Goal: Task Accomplishment & Management: Manage account settings

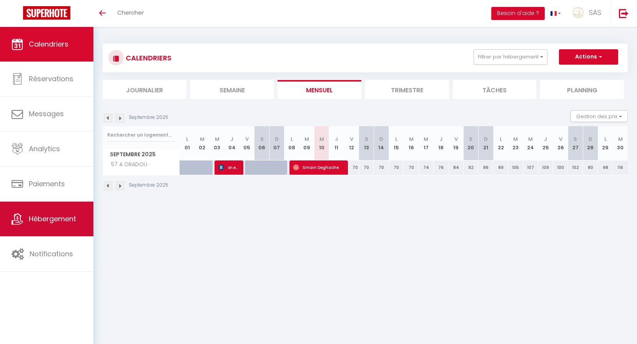
click at [65, 235] on link "Hébergement" at bounding box center [46, 218] width 93 height 35
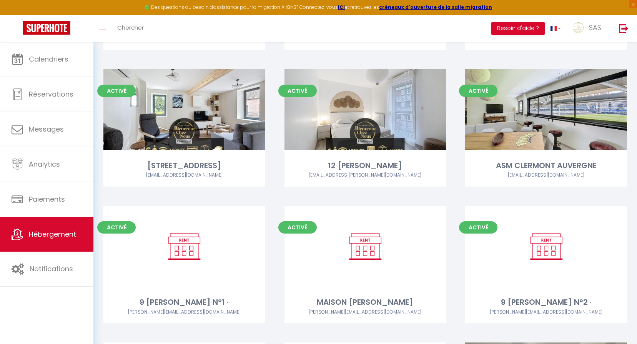
scroll to position [7857, 0]
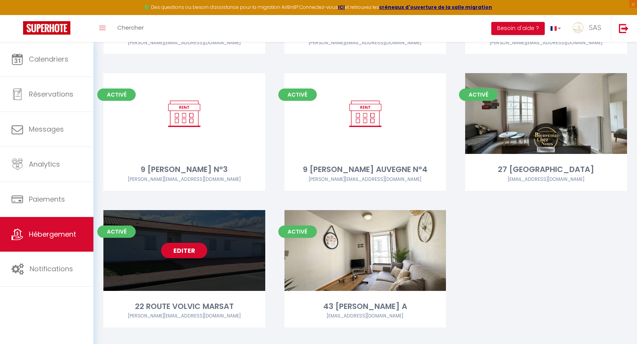
click at [196, 243] on link "Editer" at bounding box center [184, 250] width 46 height 15
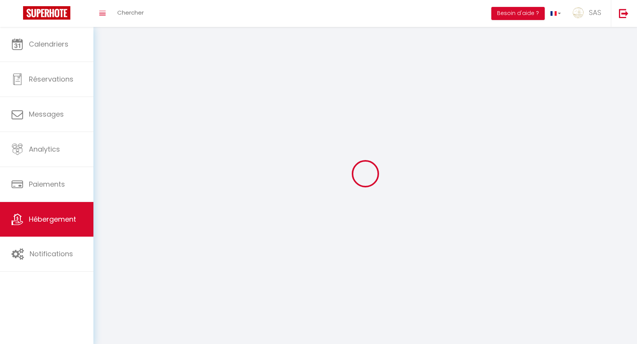
select select "1"
select select
select select "28"
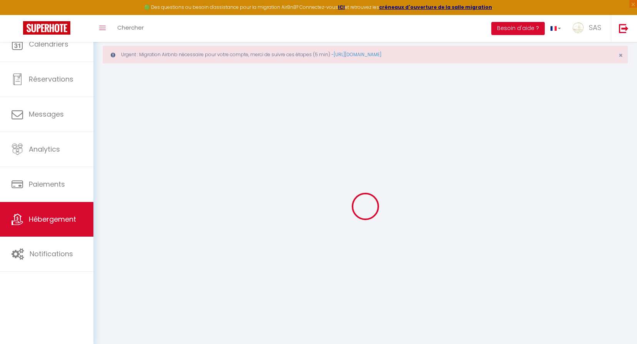
select select
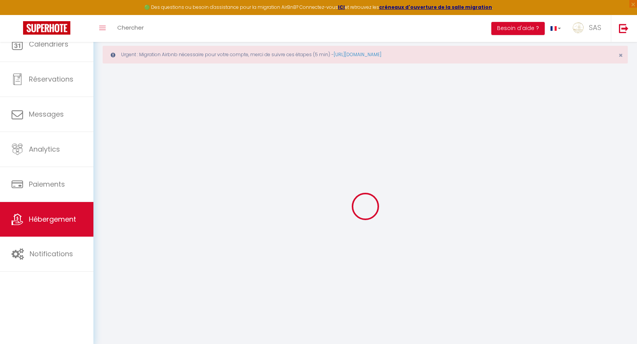
select select
checkbox input "false"
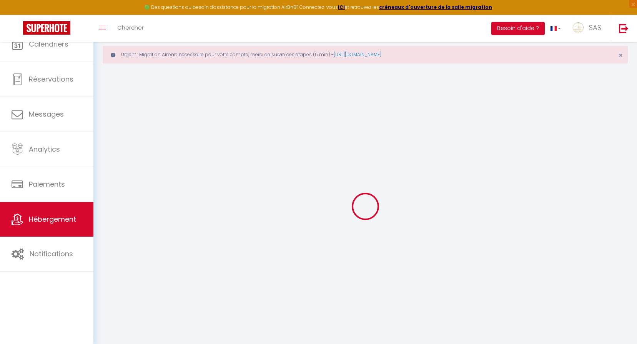
select select
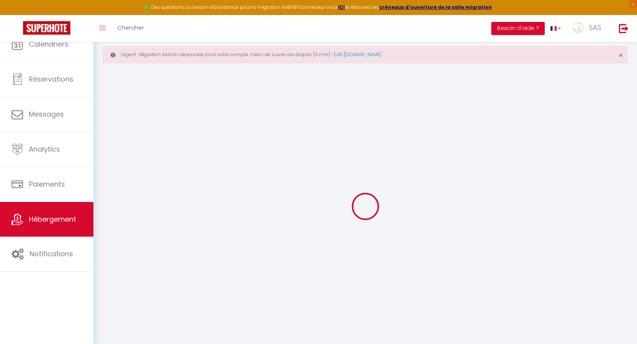
select select
checkbox input "false"
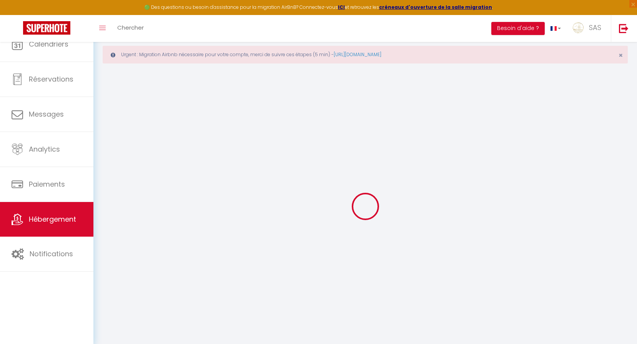
checkbox input "false"
select select
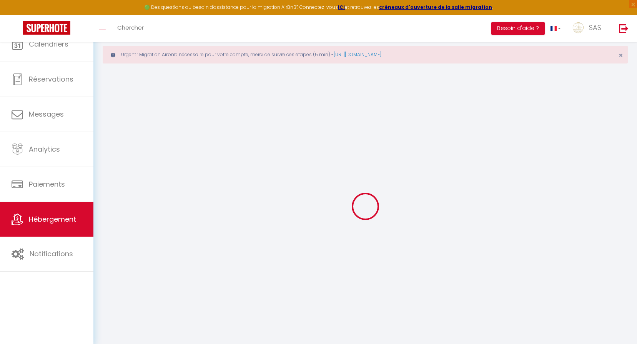
select select
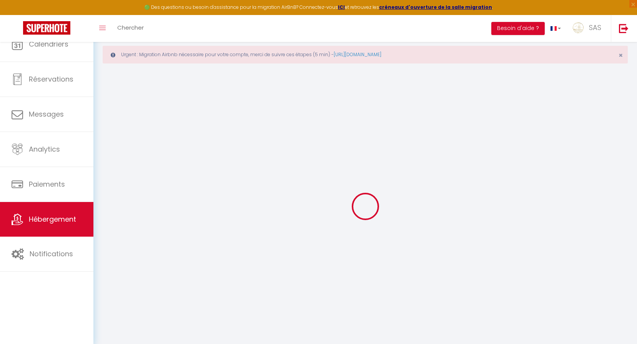
checkbox input "false"
select select
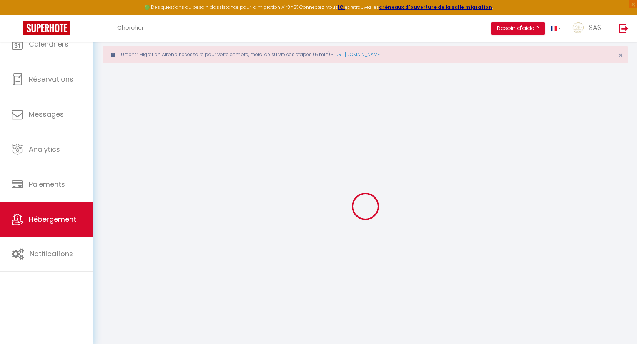
select select
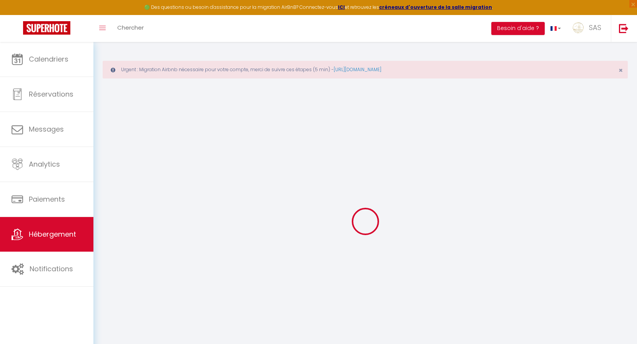
select select
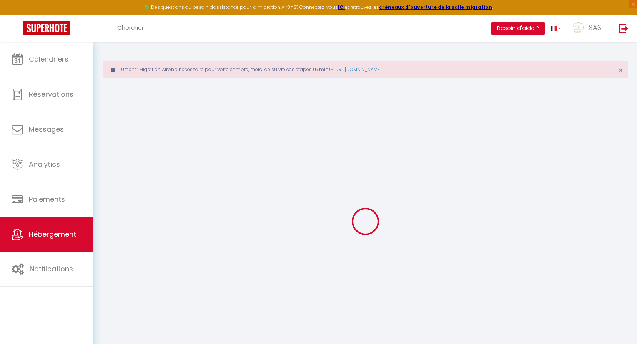
select select
checkbox input "false"
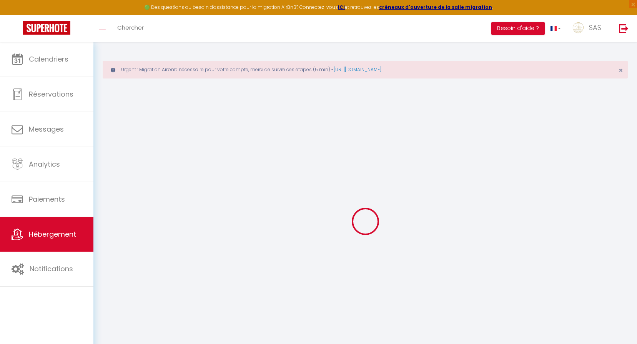
select select
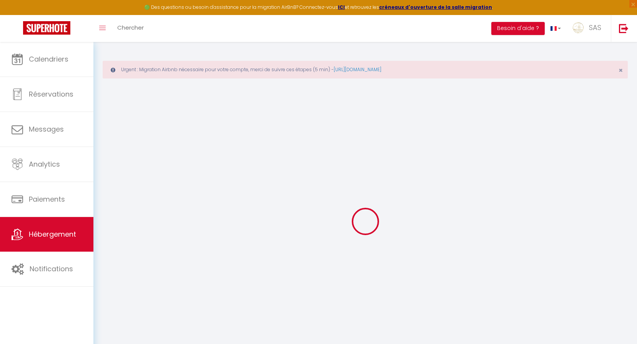
select select
checkbox input "false"
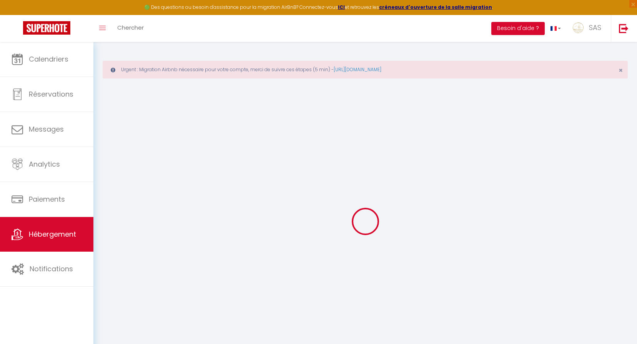
checkbox input "false"
select select
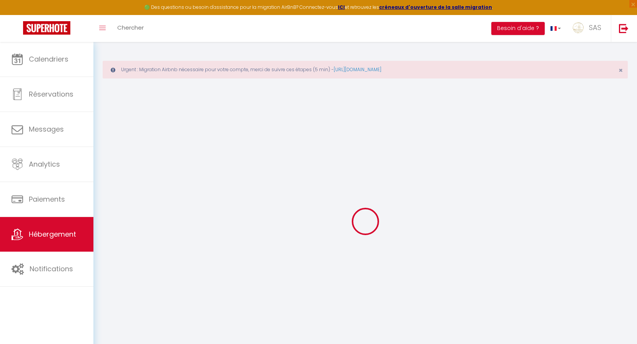
select select
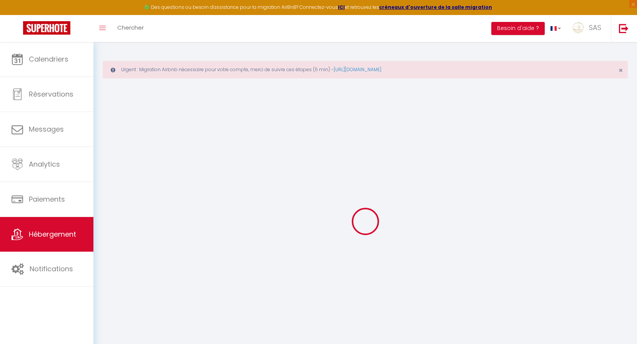
checkbox input "false"
select select
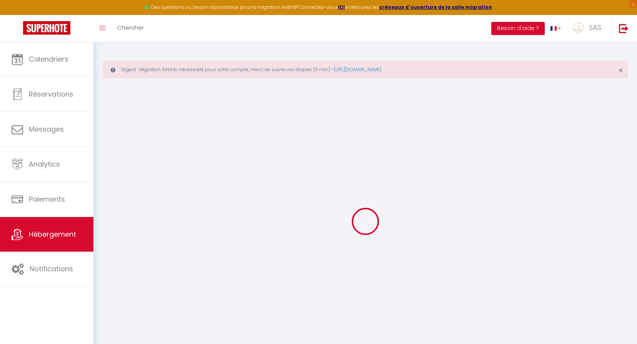
select select
type input "22 ROUTE VOLVIC MARSAT"
type input "ELISE"
type input "ESPINASSE"
type input "9 AV DES ETATS UNIS"
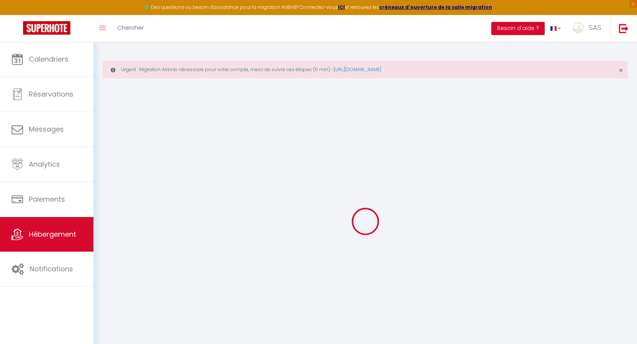
type input "63000"
type input "CLERMONT FD"
select select "houses"
select select "8"
select select "4"
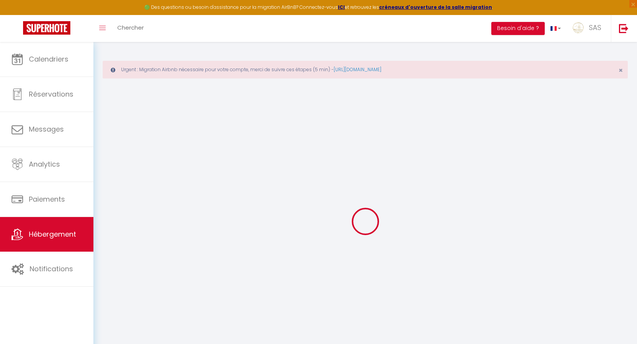
select select "5"
type input "500"
type input "115"
type input "500"
select select
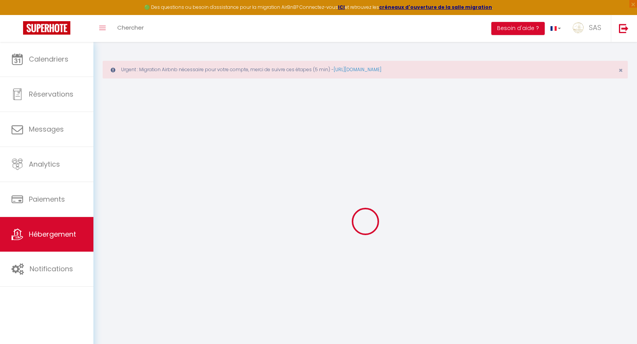
select select
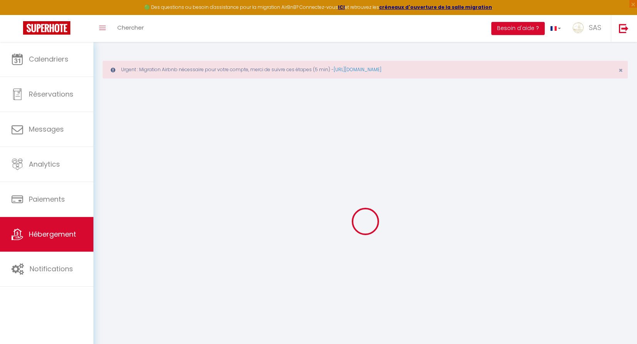
type input "22 Route de Volvic"
type input "63200"
type input "Marsat"
type input "[EMAIL_ADDRESS][DOMAIN_NAME]"
select select "15938"
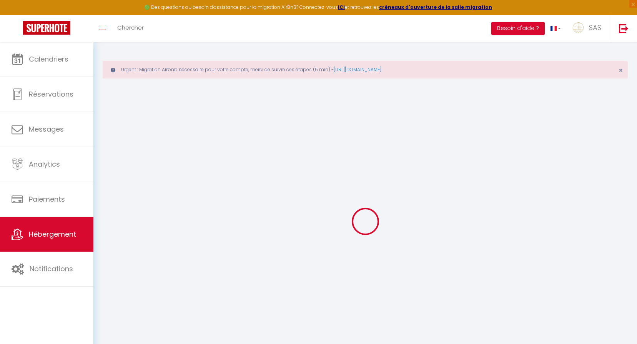
checkbox input "false"
type input "0"
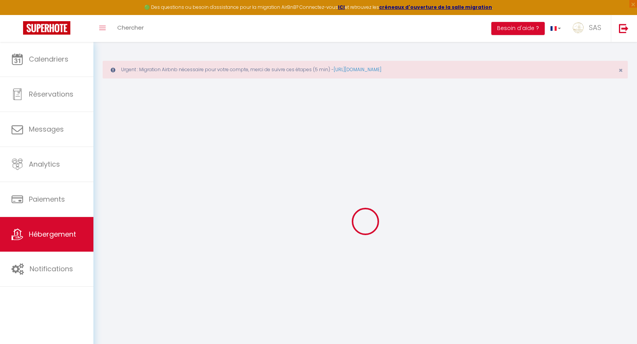
type input "0"
select select
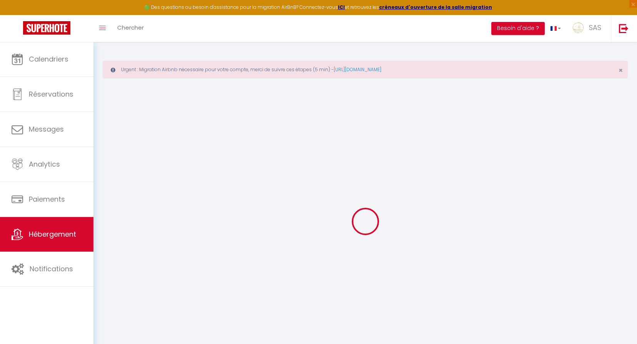
select select
checkbox input "false"
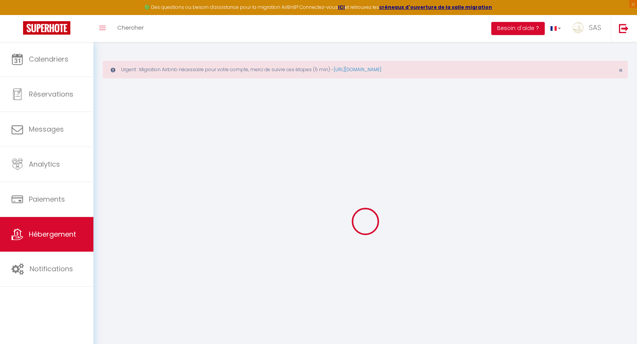
checkbox input "false"
select select
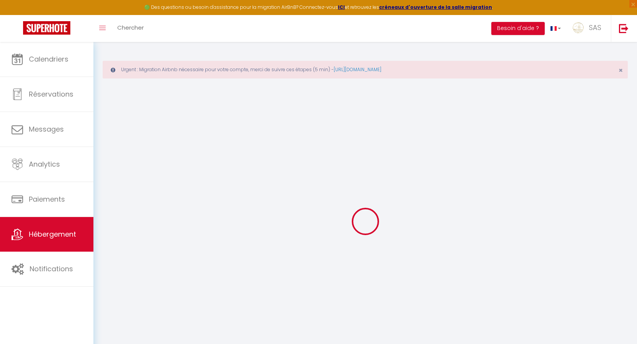
select select
checkbox input "false"
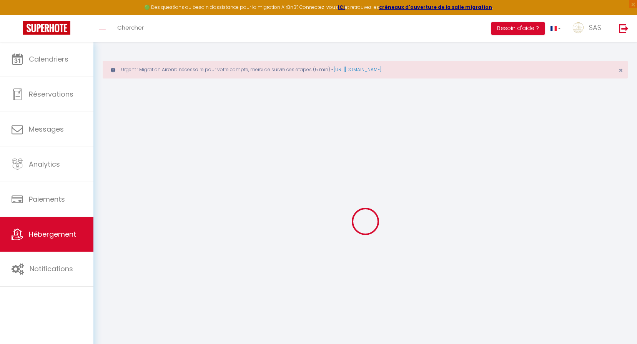
checkbox input "false"
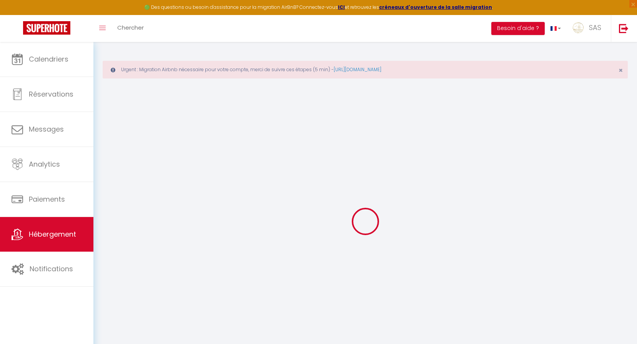
checkbox input "false"
select select "17:00"
select select "23:45"
select select "11:00"
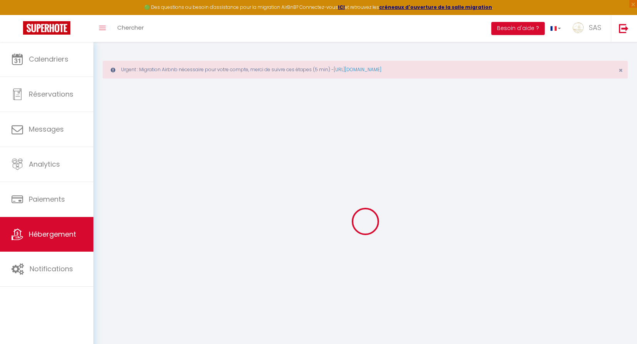
select select "30"
select select "120"
select select "22:00"
checkbox input "false"
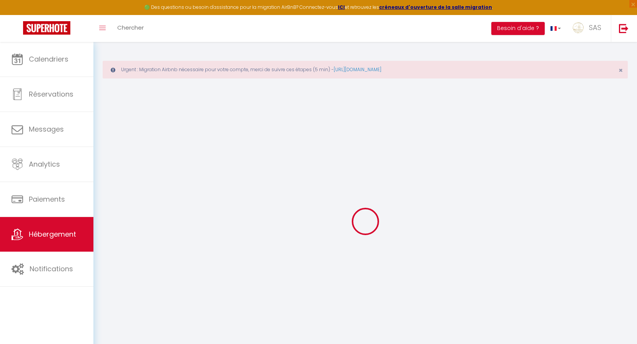
checkbox input "false"
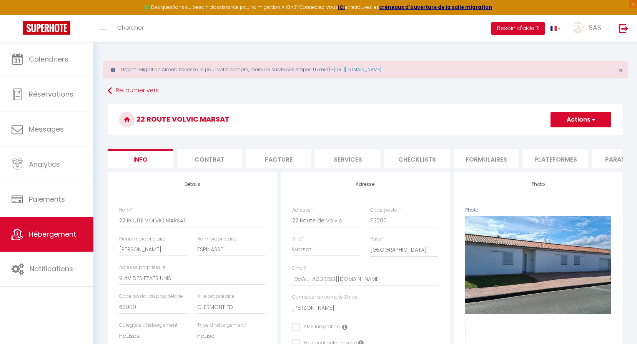
scroll to position [231, 0]
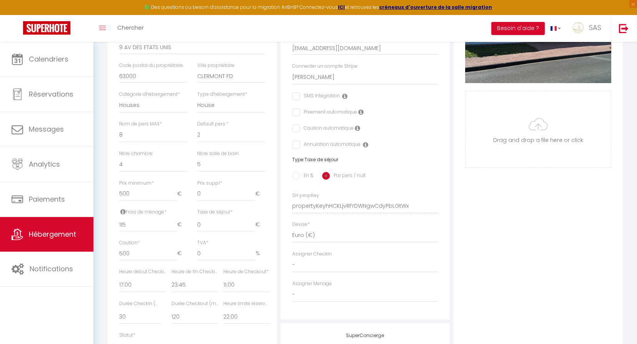
checkbox input "false"
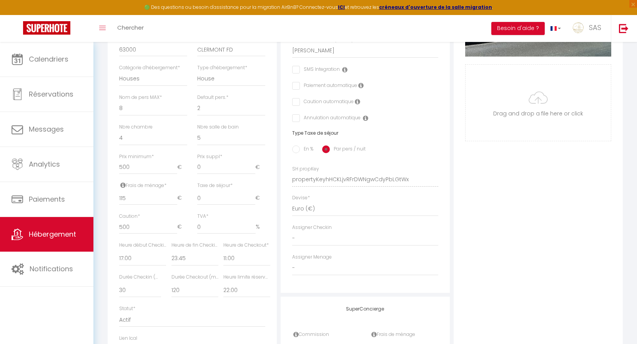
scroll to position [257, 0]
click at [141, 205] on input "115" at bounding box center [148, 198] width 58 height 14
click at [142, 205] on input "115" at bounding box center [148, 198] width 58 height 14
type input "1"
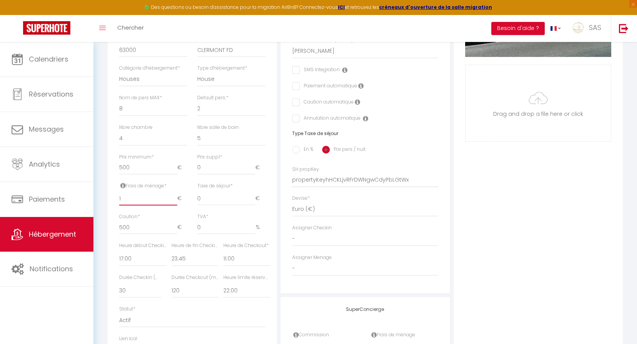
checkbox input "false"
type input "16"
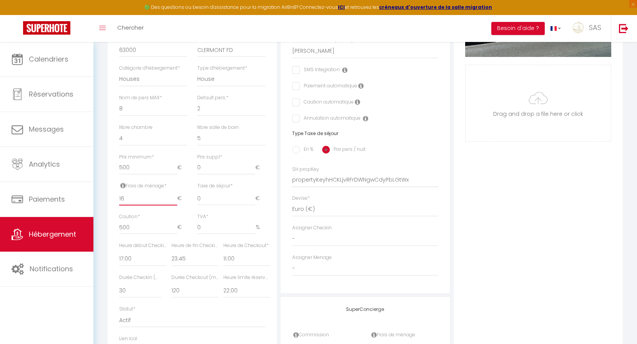
checkbox input "false"
type input "160"
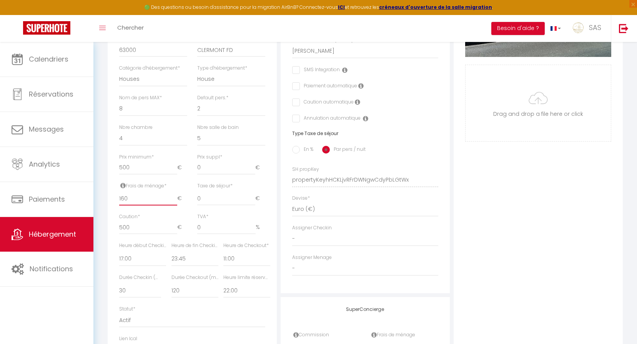
checkbox input "false"
type input "160"
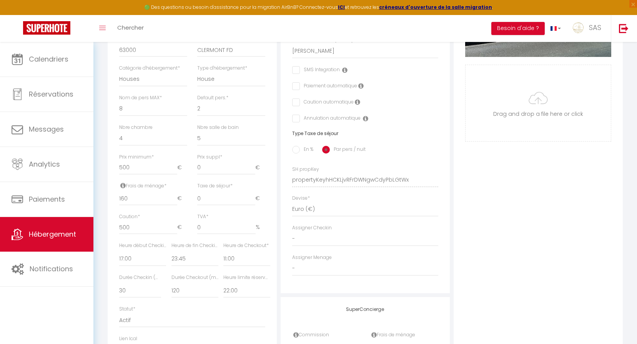
click at [508, 220] on div "Photo Photo Supprimer Drag and drop a file here or click Ooops, something wrong…" at bounding box center [538, 174] width 169 height 519
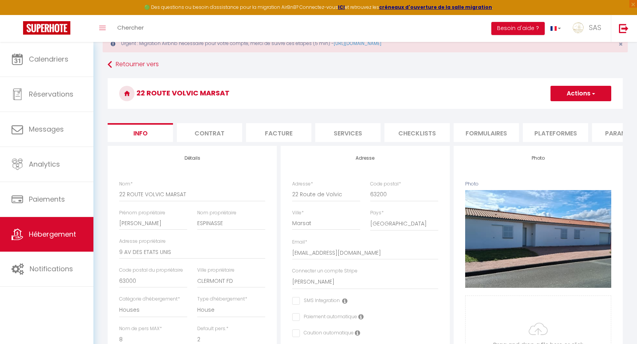
scroll to position [0, 0]
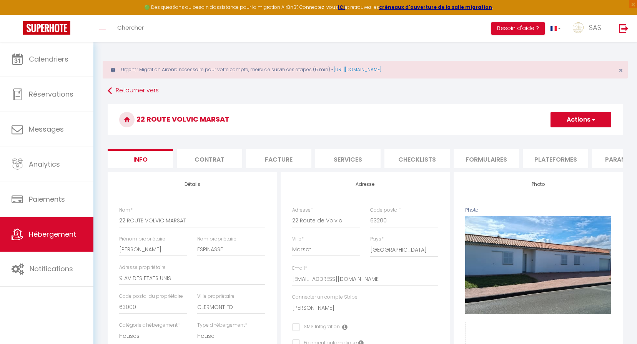
click at [564, 124] on button "Actions" at bounding box center [581, 119] width 61 height 15
click at [554, 139] on input "Enregistrer" at bounding box center [550, 137] width 28 height 8
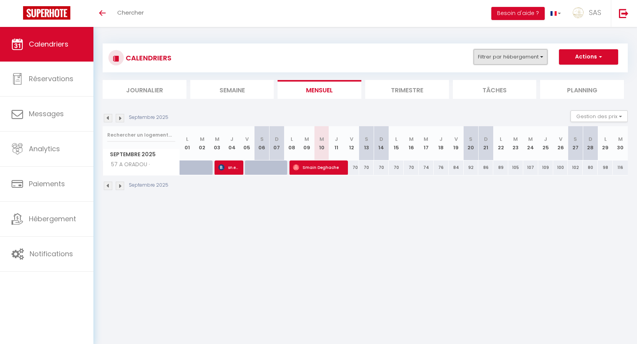
click at [483, 62] on button "Filtrer par hébergement" at bounding box center [511, 56] width 74 height 15
click at [476, 74] on input "text" at bounding box center [526, 76] width 115 height 14
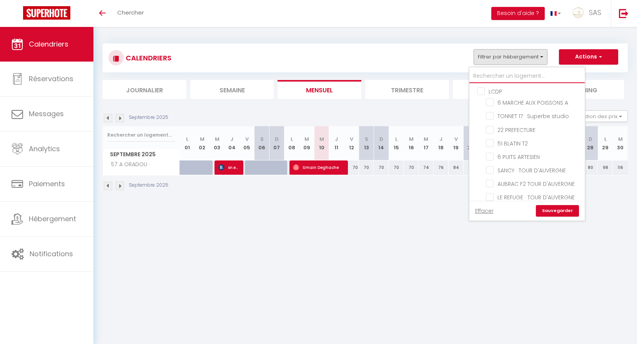
type input "l"
checkbox input "false"
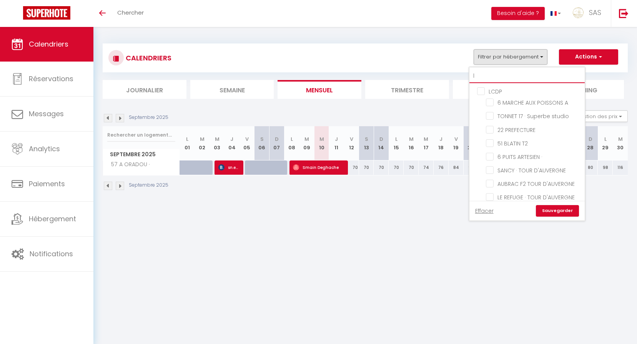
checkbox input "false"
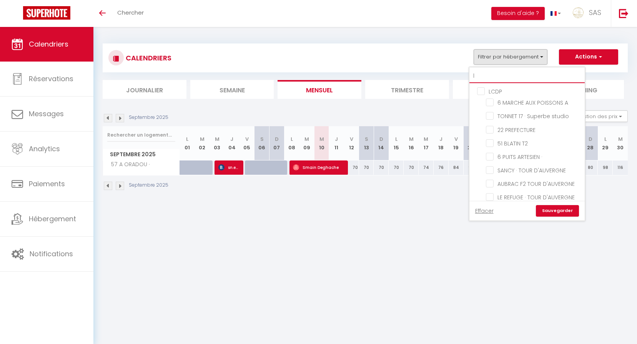
checkbox input "false"
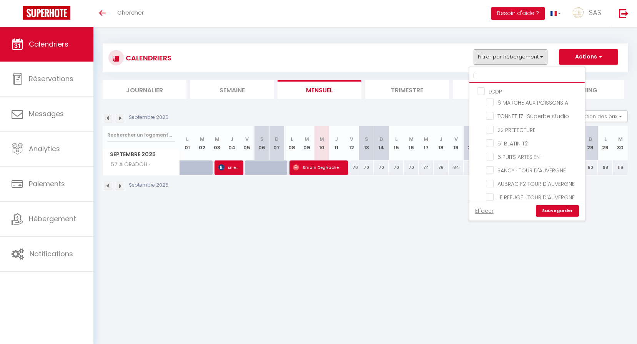
checkbox input "false"
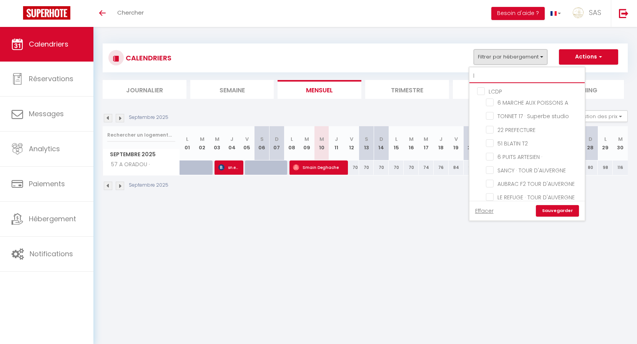
checkbox input "false"
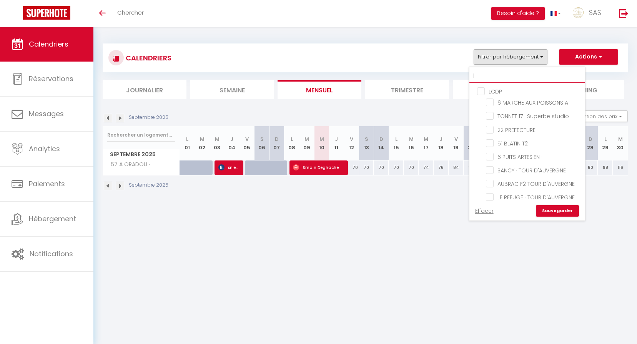
checkbox input "false"
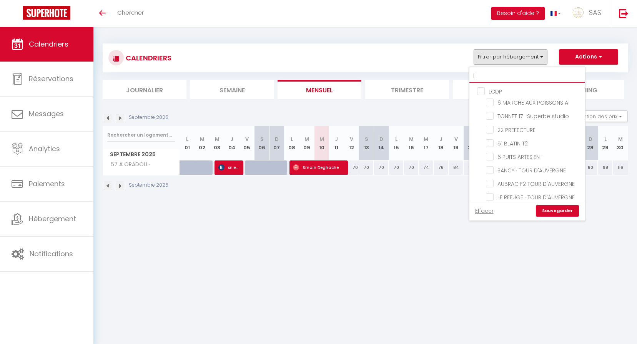
checkbox input "false"
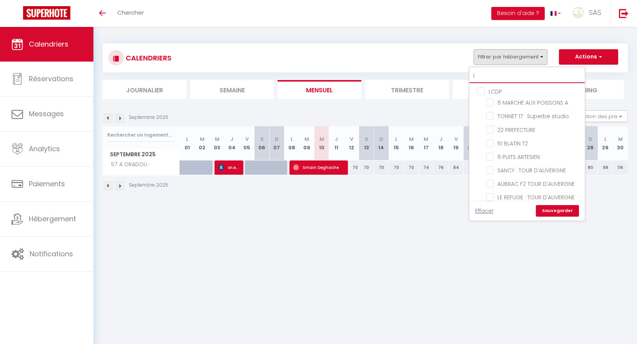
checkbox input "false"
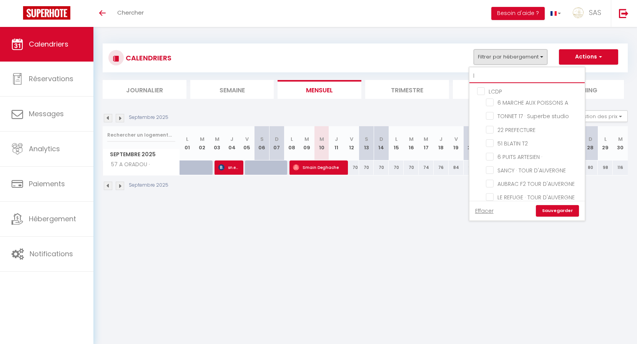
checkbox input "false"
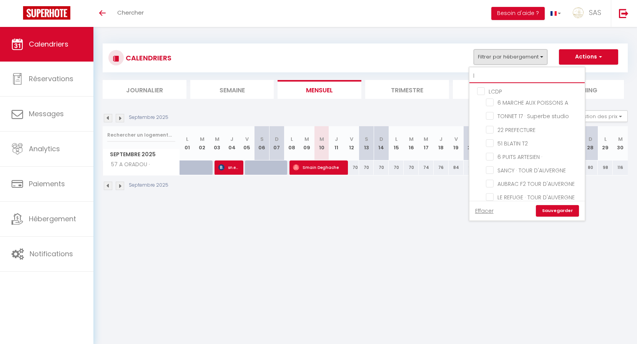
checkbox input "false"
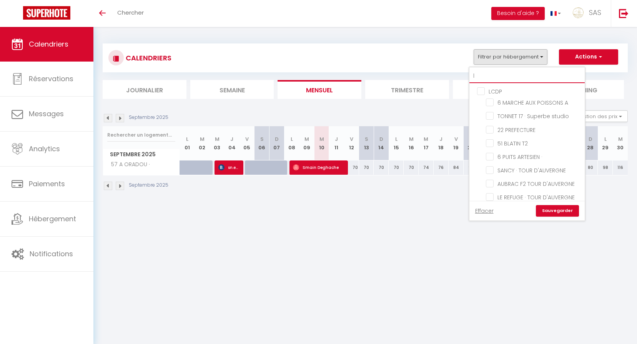
checkbox input "false"
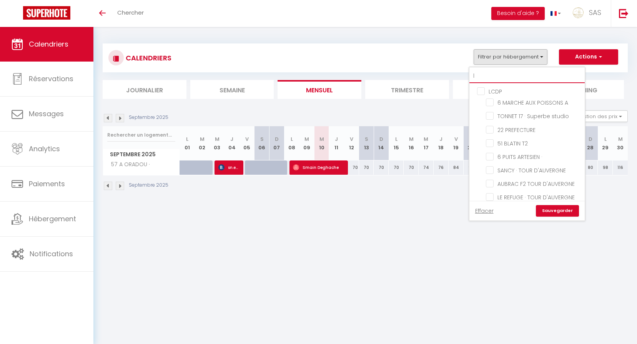
checkbox input "false"
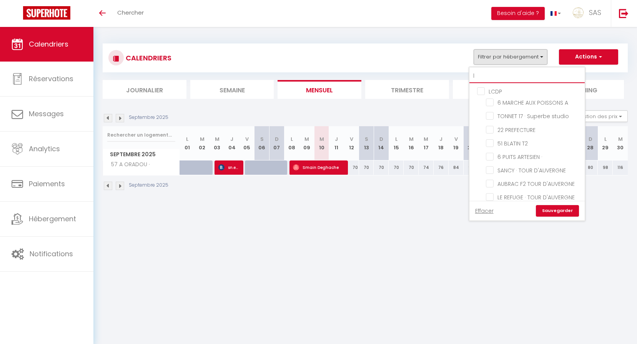
checkbox input "false"
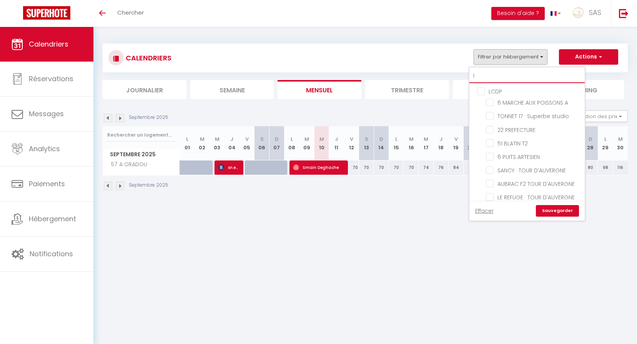
checkbox input "false"
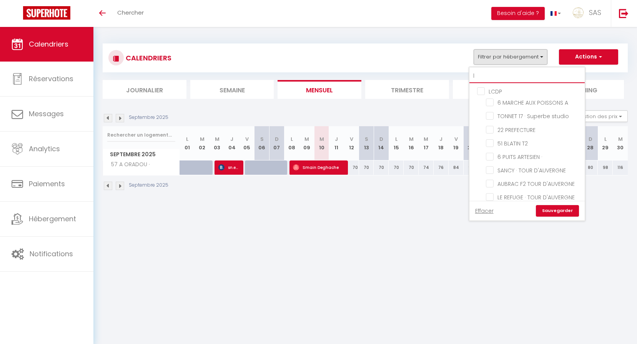
checkbox input "false"
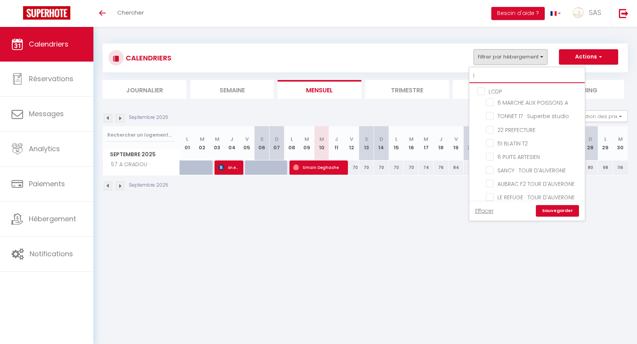
checkbox input "false"
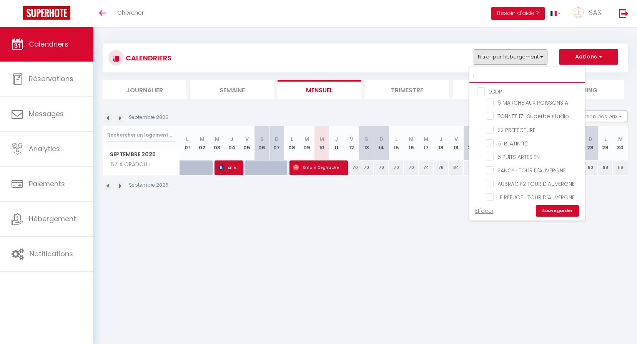
checkbox input "false"
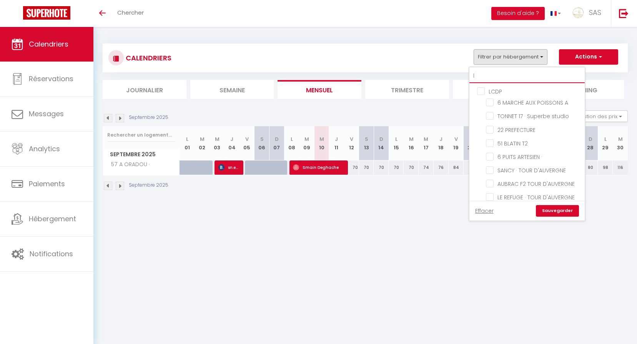
checkbox input "false"
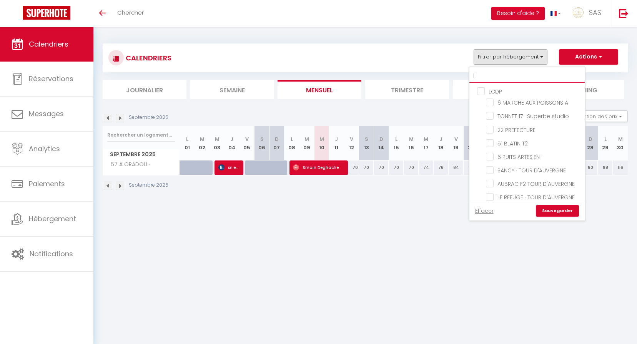
checkbox input "false"
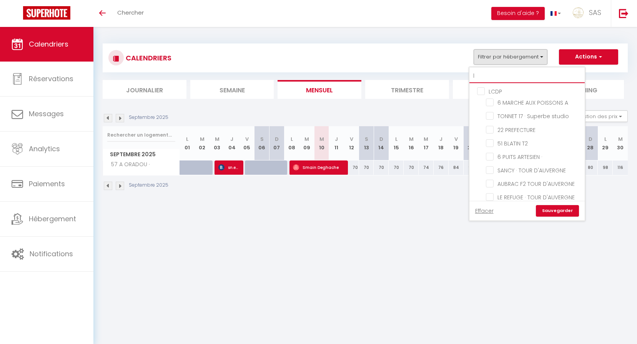
checkbox input "false"
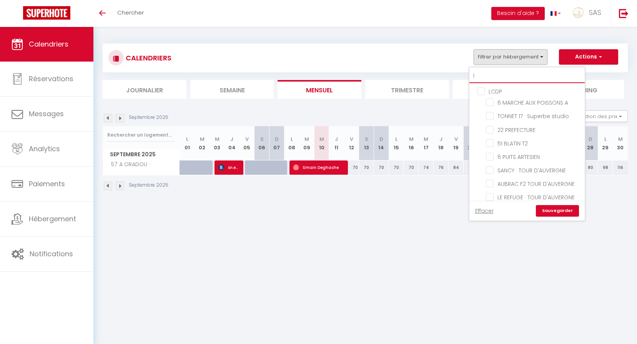
checkbox input "false"
type input "li"
checkbox input "false"
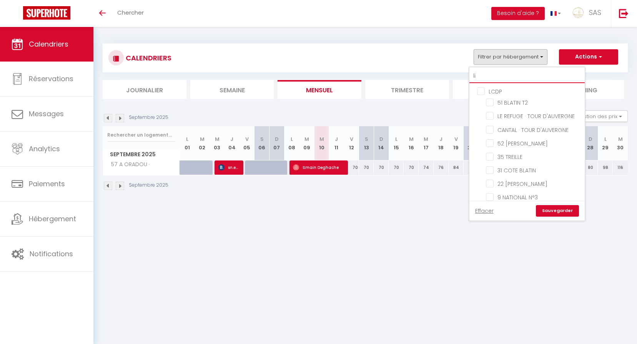
checkbox input "false"
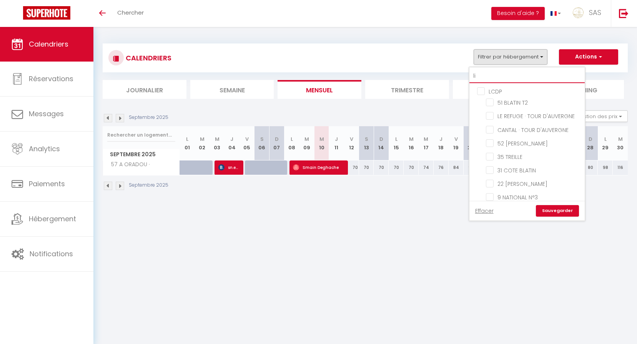
checkbox input "false"
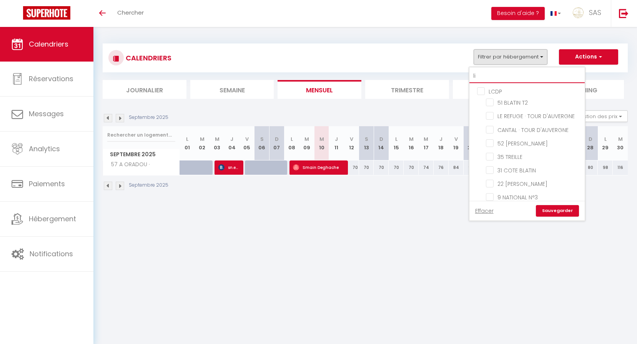
checkbox input "false"
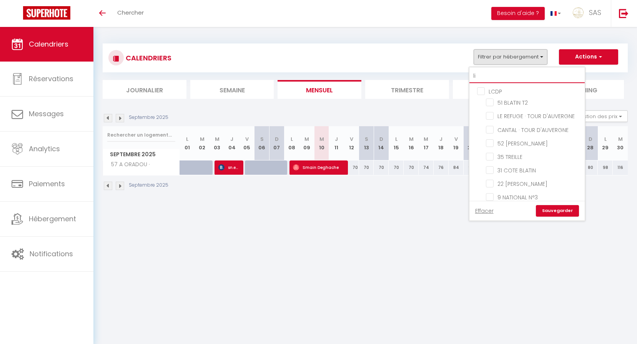
checkbox input "false"
type input "lib"
checkbox input "false"
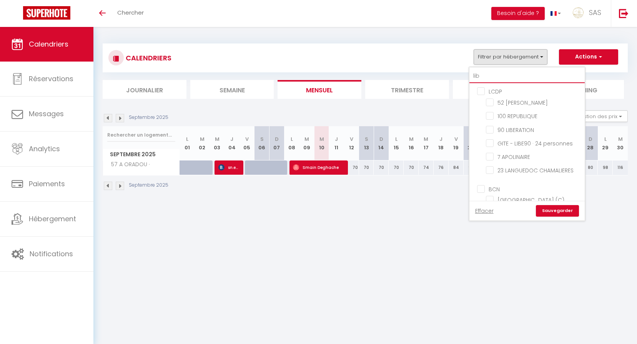
checkbox input "false"
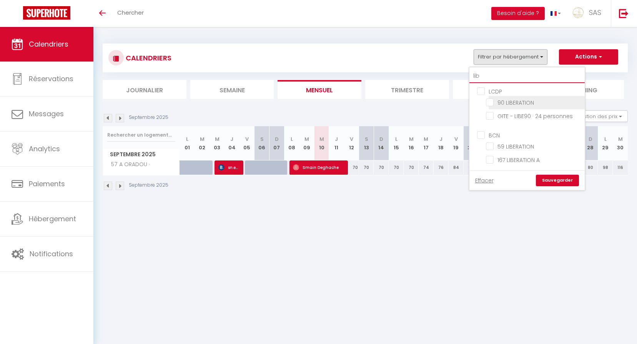
type input "lib"
click at [506, 102] on input "90 LIBERATION" at bounding box center [534, 102] width 96 height 8
checkbox input "true"
checkbox input "false"
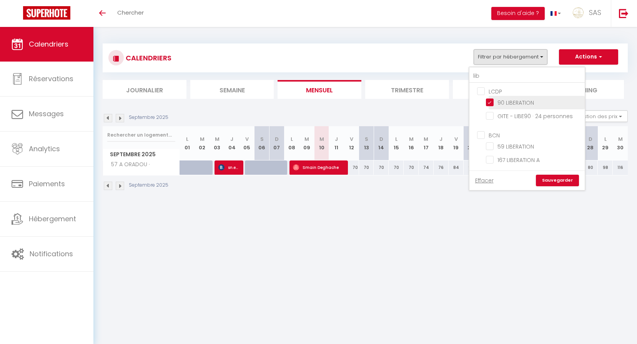
checkbox input "false"
click at [551, 178] on link "Sauvegarder" at bounding box center [557, 181] width 43 height 12
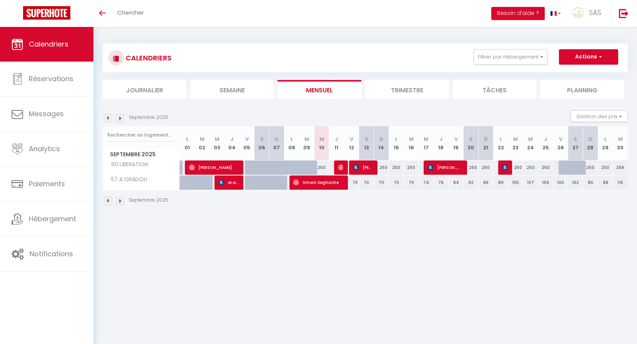
click at [108, 115] on img at bounding box center [108, 118] width 8 height 8
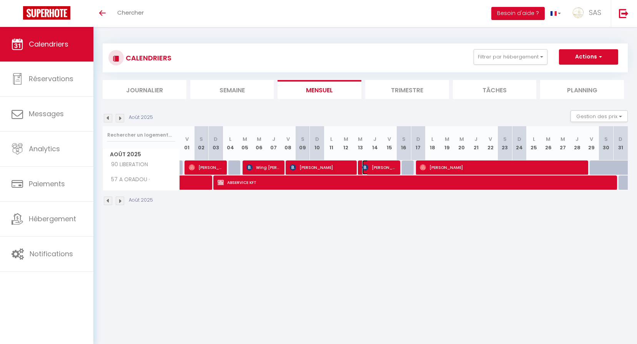
click at [382, 166] on span "[PERSON_NAME]" at bounding box center [379, 167] width 34 height 15
select select "OK"
select select "0"
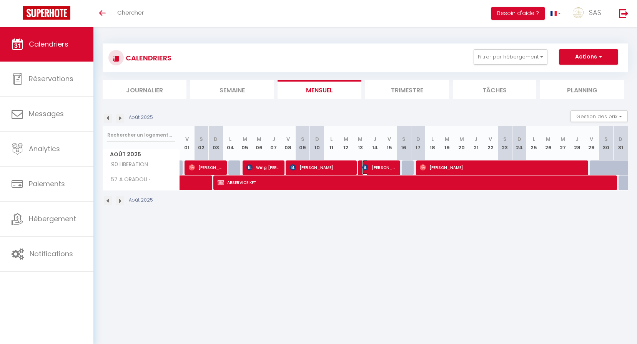
select select "1"
select select
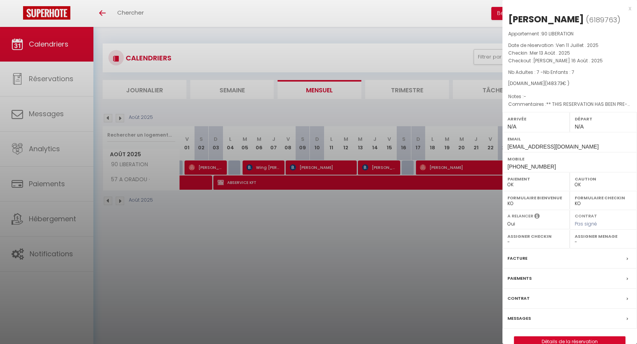
click at [380, 248] on div at bounding box center [318, 172] width 637 height 344
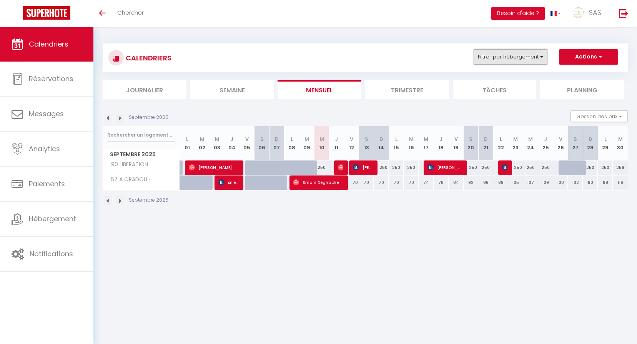
click at [505, 53] on button "Filtrer par hébergement" at bounding box center [511, 56] width 74 height 15
click at [501, 81] on input "text" at bounding box center [526, 76] width 115 height 14
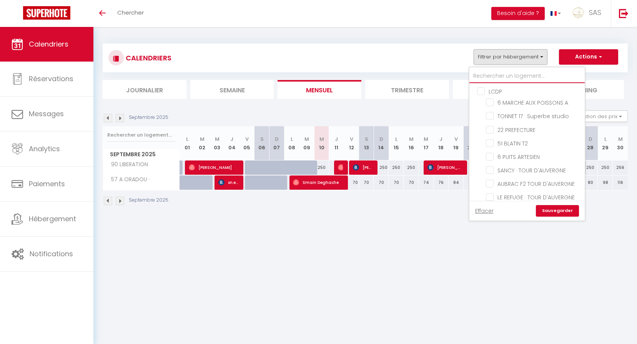
type input "9"
checkbox input "false"
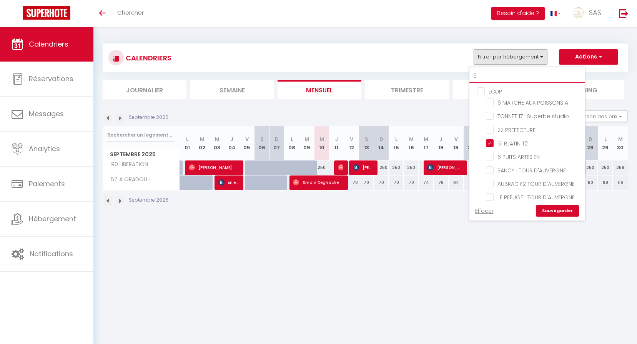
checkbox input "true"
checkbox input "false"
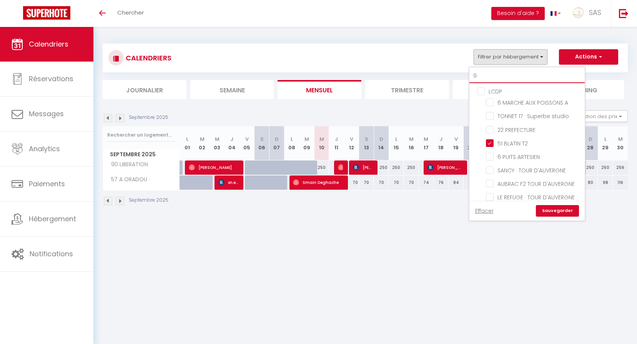
checkbox input "false"
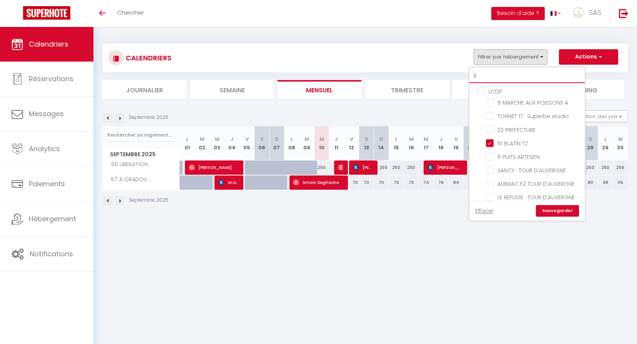
checkbox input "false"
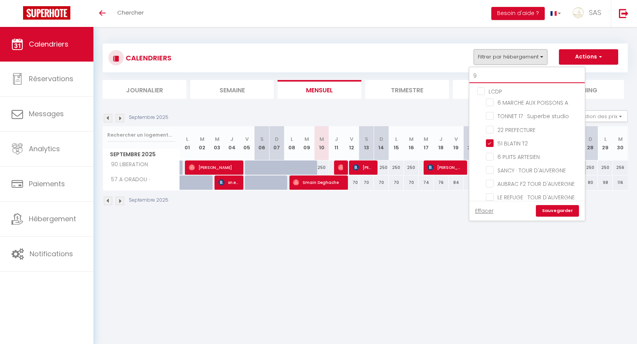
checkbox input "false"
type input "90"
checkbox input "false"
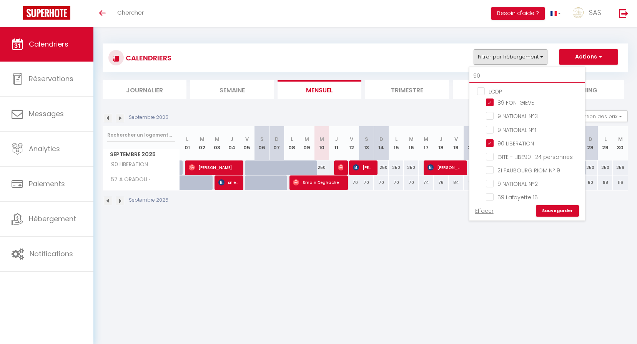
checkbox input "true"
checkbox input "false"
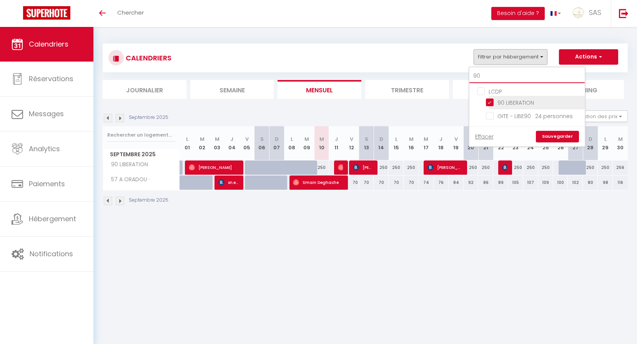
type input "90"
click at [519, 103] on input "90 LIBERATION" at bounding box center [534, 102] width 96 height 8
checkbox input "false"
click at [506, 75] on input "90" at bounding box center [526, 76] width 115 height 14
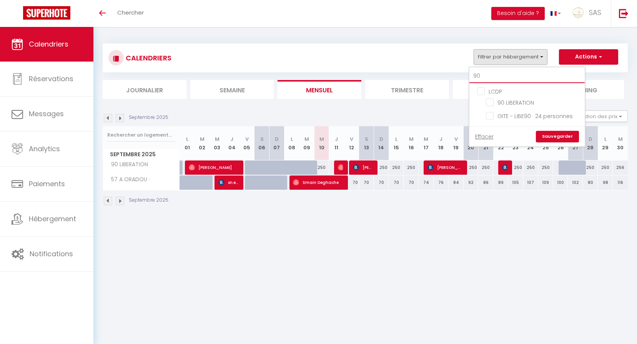
click at [506, 75] on input "90" at bounding box center [526, 76] width 115 height 14
type input "5"
checkbox input "false"
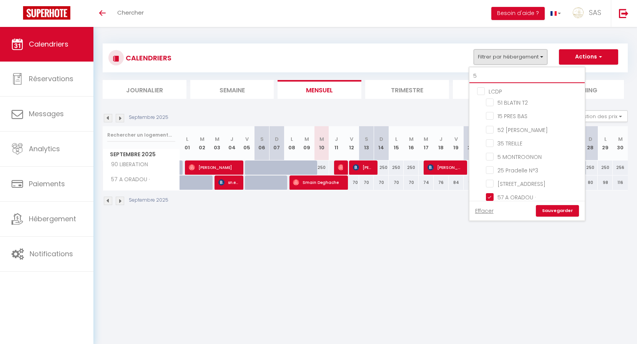
type input "57"
checkbox input "true"
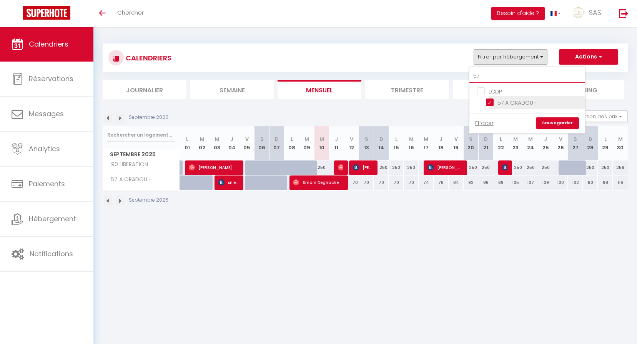
type input "57"
click at [515, 104] on input "57 A ORADOU ·" at bounding box center [534, 102] width 96 height 8
checkbox input "false"
click at [554, 125] on link "Sauvegarder" at bounding box center [557, 123] width 43 height 12
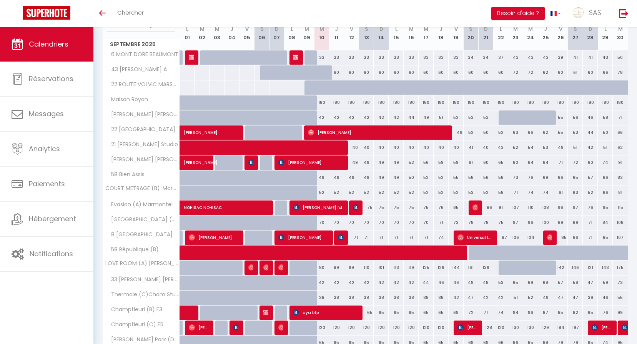
scroll to position [167, 0]
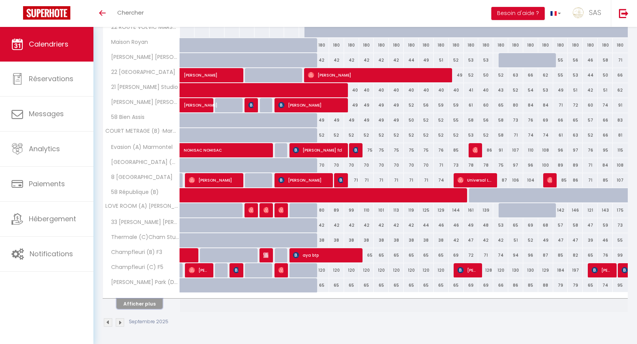
click at [155, 305] on button "Afficher plus" at bounding box center [140, 303] width 46 height 10
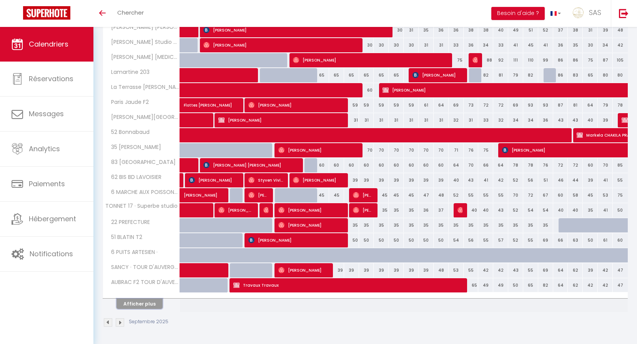
click at [155, 305] on button "Afficher plus" at bounding box center [140, 303] width 46 height 10
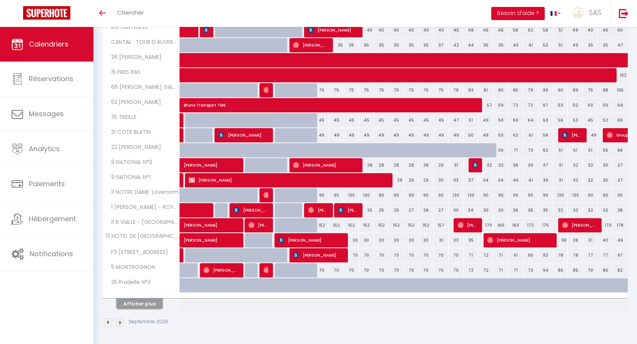
click at [156, 305] on button "Afficher plus" at bounding box center [140, 303] width 46 height 10
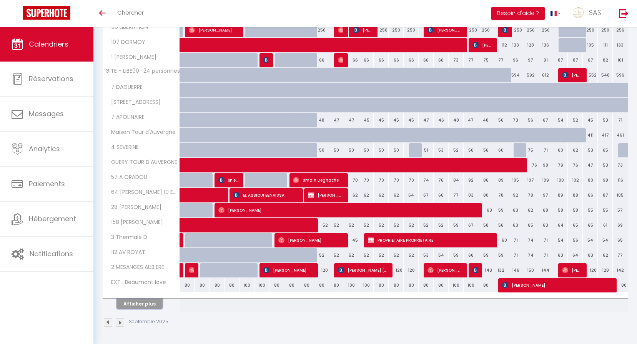
click at [156, 305] on button "Afficher plus" at bounding box center [140, 303] width 46 height 10
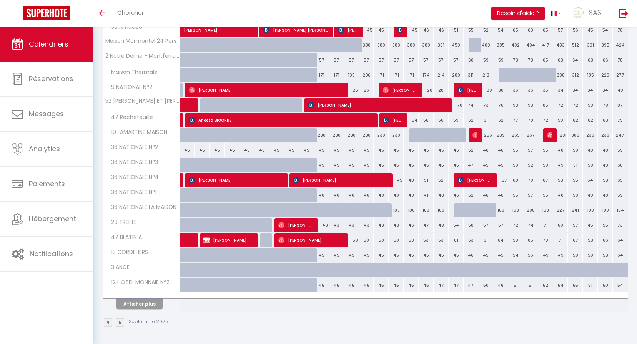
click at [156, 305] on button "Afficher plus" at bounding box center [140, 303] width 46 height 10
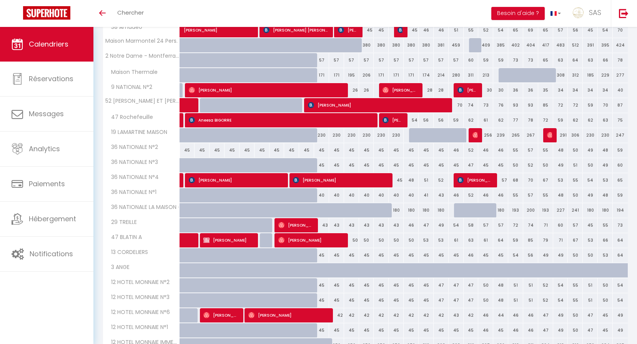
scroll to position [1667, 0]
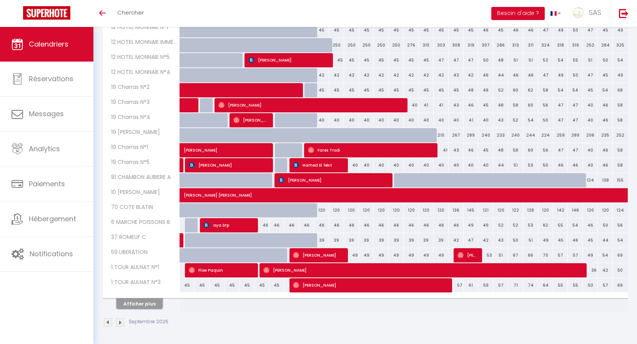
click at [156, 305] on button "Afficher plus" at bounding box center [140, 303] width 46 height 10
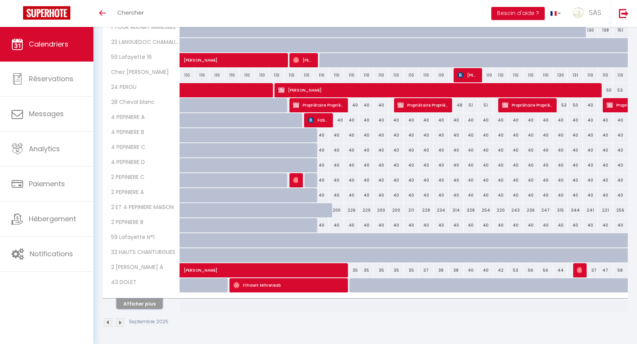
click at [156, 305] on button "Afficher plus" at bounding box center [140, 303] width 46 height 10
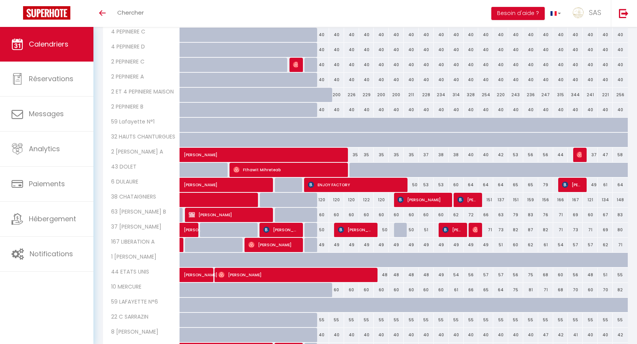
scroll to position [2267, 0]
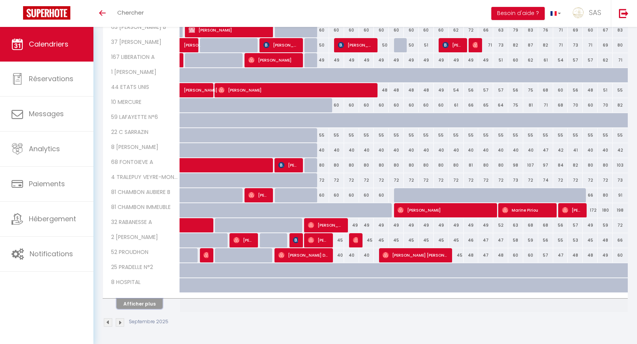
click at [156, 305] on button "Afficher plus" at bounding box center [140, 303] width 46 height 10
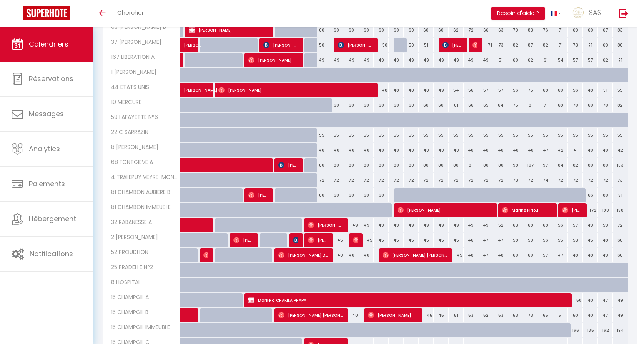
scroll to position [2488, 0]
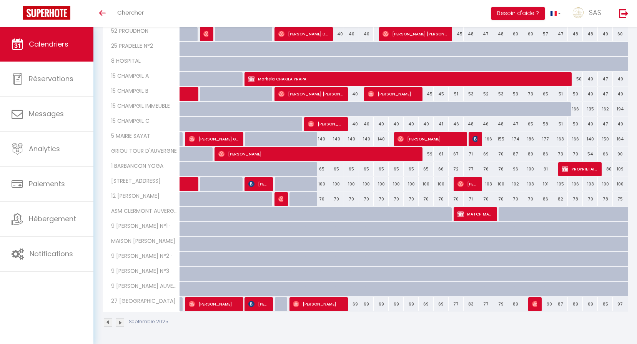
click at [156, 305] on div "27 [GEOGRAPHIC_DATA]" at bounding box center [142, 301] width 77 height 8
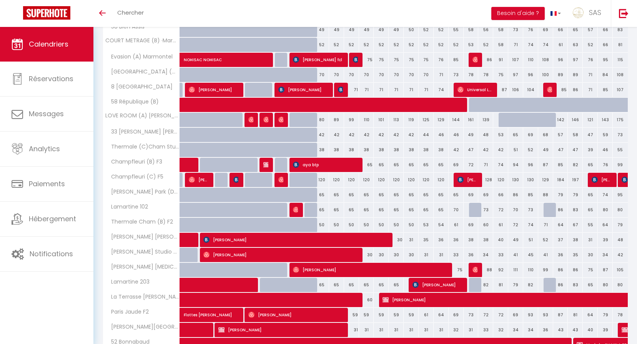
scroll to position [0, 0]
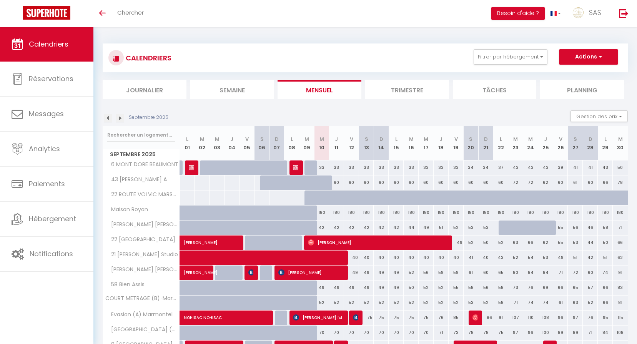
click at [120, 118] on img at bounding box center [120, 118] width 8 height 8
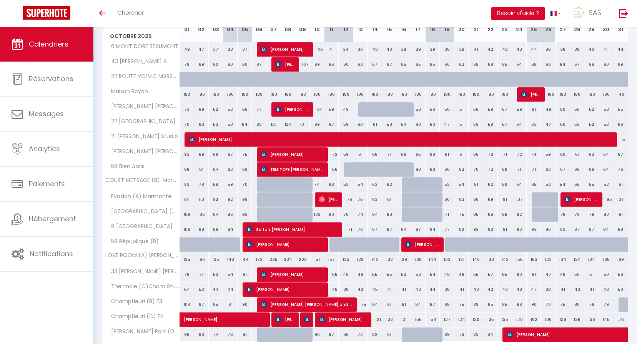
scroll to position [167, 0]
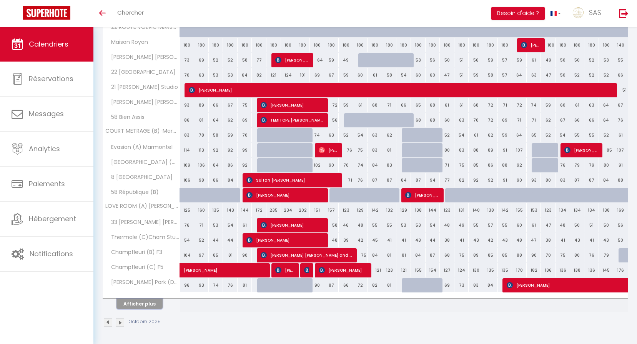
click at [151, 305] on button "Afficher plus" at bounding box center [140, 303] width 46 height 10
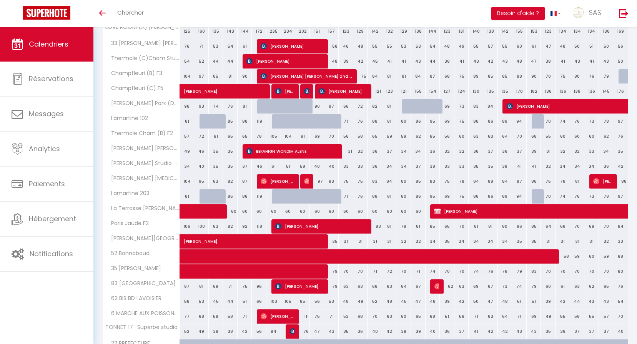
scroll to position [467, 0]
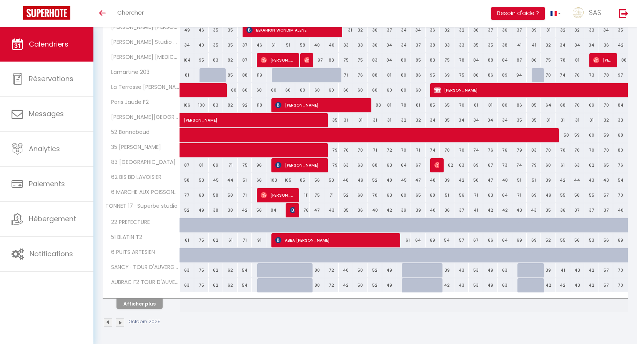
click at [148, 310] on th "Afficher plus" at bounding box center [141, 302] width 77 height 19
click at [148, 306] on button "Afficher plus" at bounding box center [140, 303] width 46 height 10
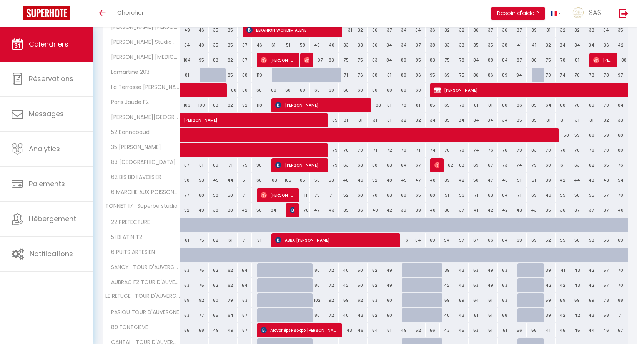
scroll to position [767, 0]
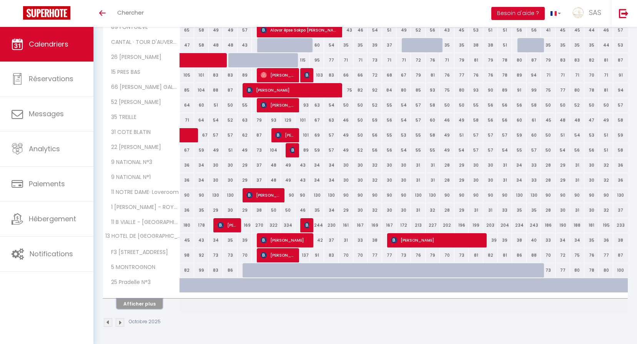
click at [151, 303] on button "Afficher plus" at bounding box center [140, 303] width 46 height 10
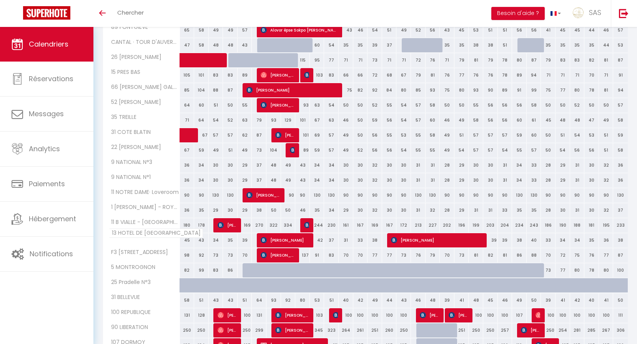
scroll to position [1067, 0]
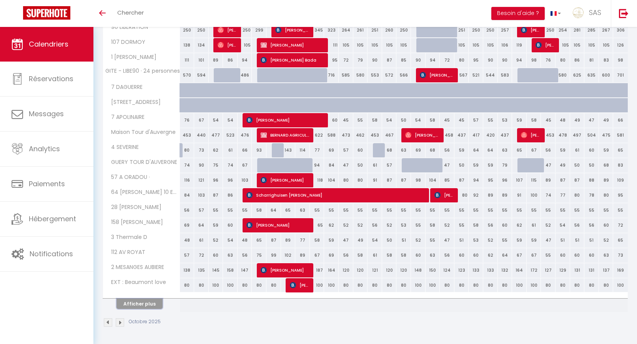
click at [147, 301] on button "Afficher plus" at bounding box center [140, 303] width 46 height 10
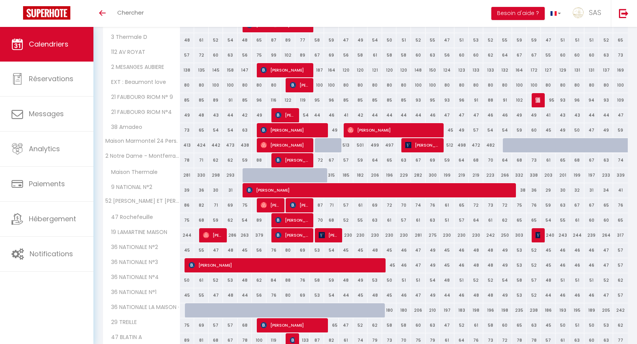
scroll to position [1367, 0]
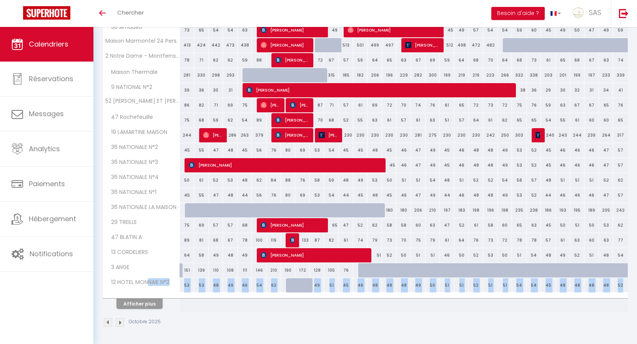
click at [147, 295] on div at bounding box center [141, 295] width 77 height 5
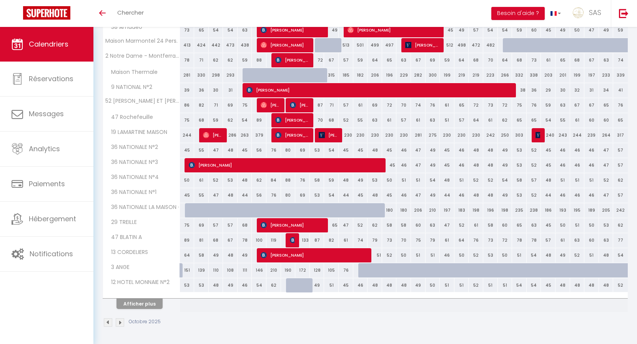
click at [147, 298] on div "Afficher plus" at bounding box center [139, 303] width 81 height 11
click at [147, 300] on button "Afficher plus" at bounding box center [140, 303] width 46 height 10
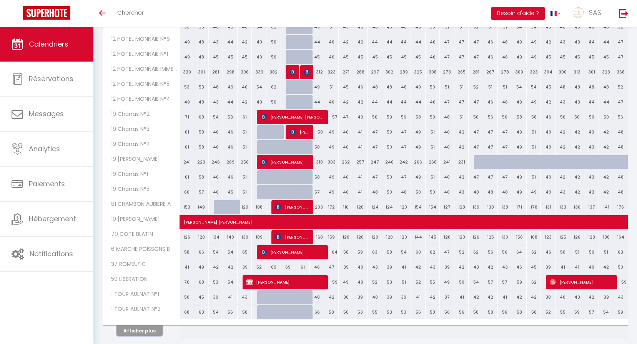
scroll to position [1667, 0]
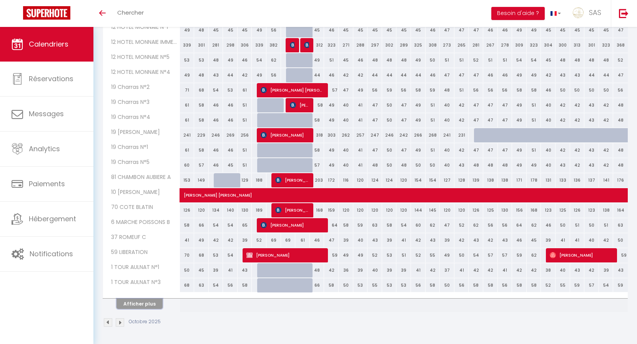
click at [129, 303] on button "Afficher plus" at bounding box center [140, 303] width 46 height 10
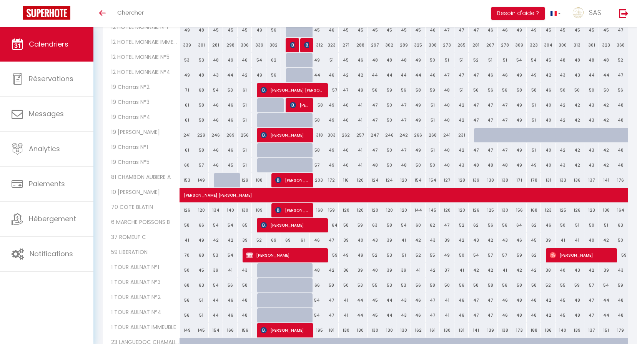
scroll to position [1967, 0]
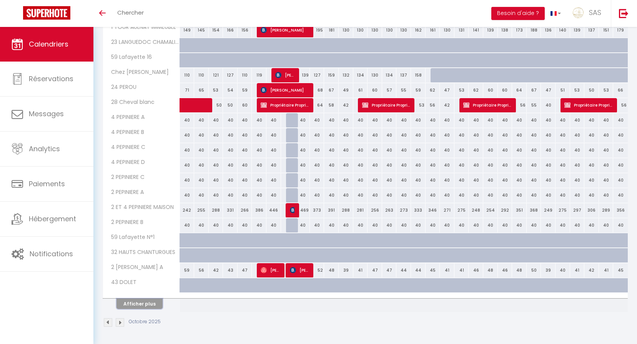
click at [151, 302] on button "Afficher plus" at bounding box center [140, 303] width 46 height 10
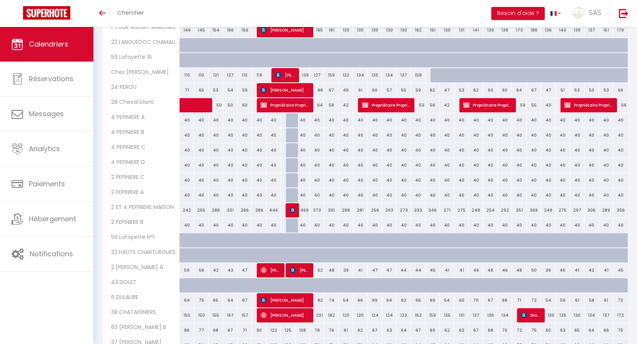
scroll to position [2267, 0]
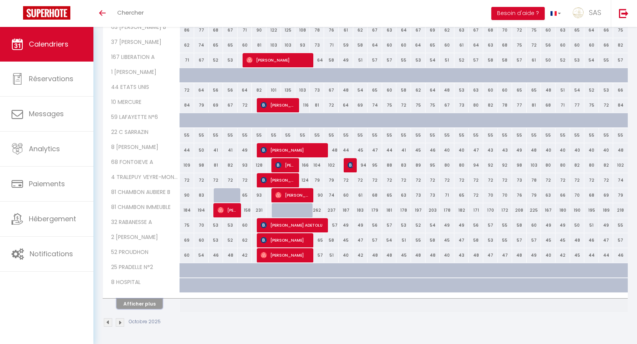
click at [146, 305] on button "Afficher plus" at bounding box center [140, 303] width 46 height 10
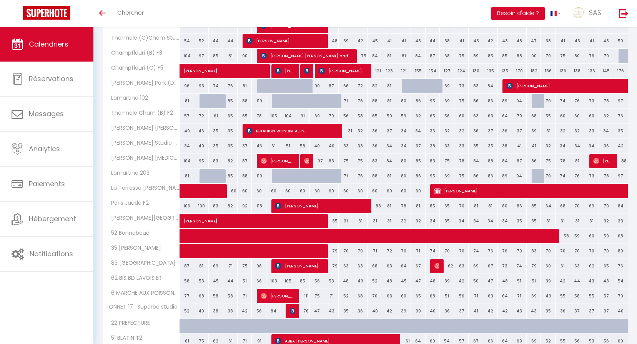
scroll to position [0, 0]
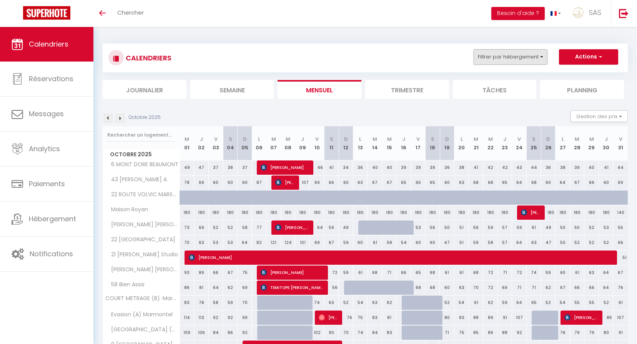
click at [484, 48] on div "CALENDRIERS Filtrer par hébergement 57 LCDP 57 A ORADOU · Effacer Sauvegarder A…" at bounding box center [365, 57] width 525 height 29
click at [488, 57] on button "Filtrer par hébergement" at bounding box center [511, 56] width 74 height 15
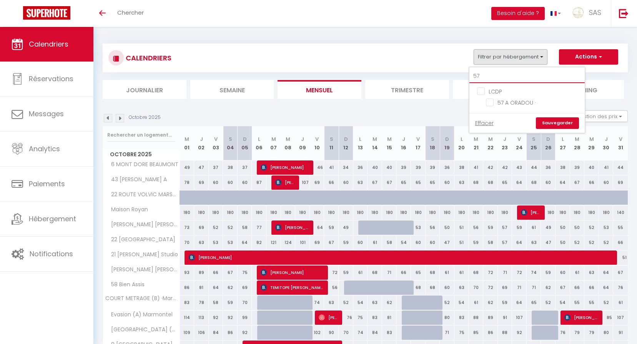
click at [490, 70] on input "57" at bounding box center [526, 76] width 115 height 14
type input "do"
checkbox input "false"
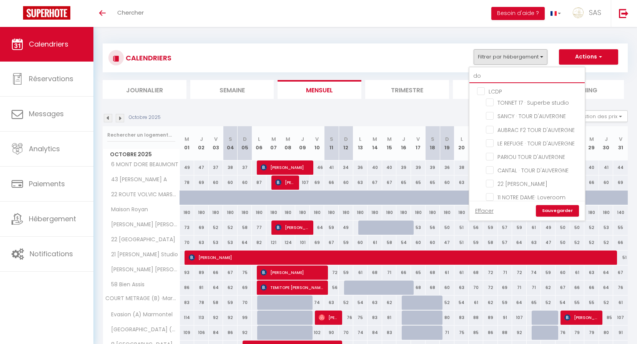
type input "dor"
checkbox input "false"
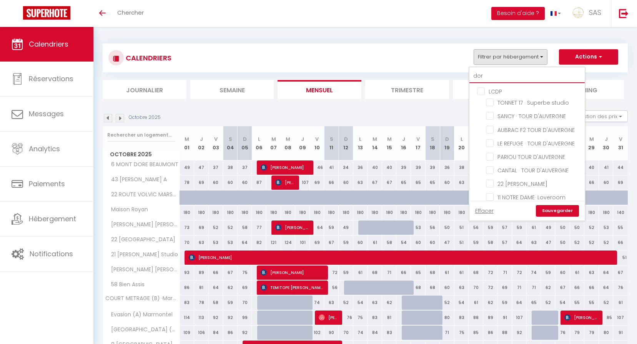
checkbox input "false"
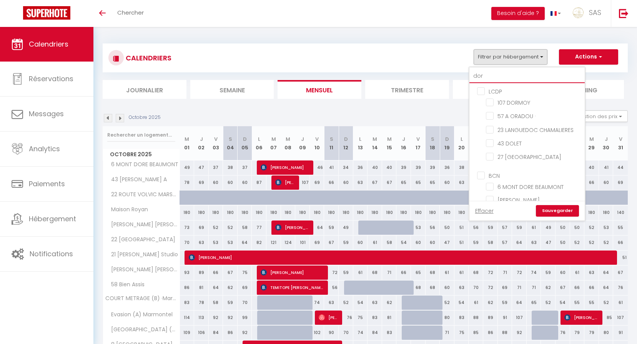
checkbox input "false"
type input "dorm"
checkbox input "false"
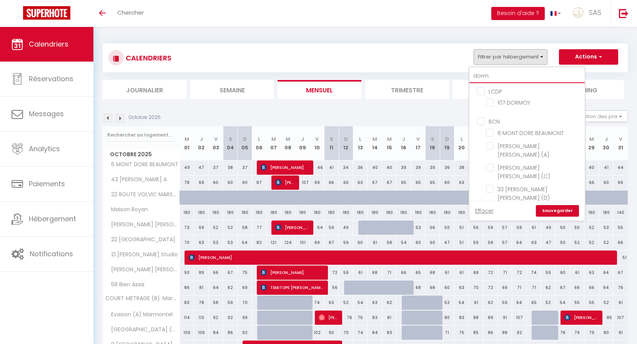
checkbox input "false"
type input "dorm"
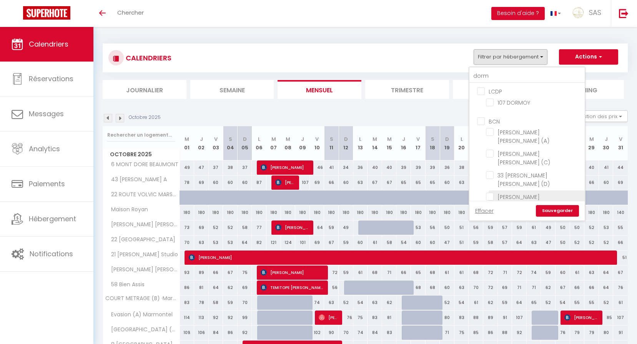
click at [524, 193] on input "[PERSON_NAME] [PERSON_NAME] (B)" at bounding box center [534, 197] width 96 height 8
checkbox input "true"
checkbox input "false"
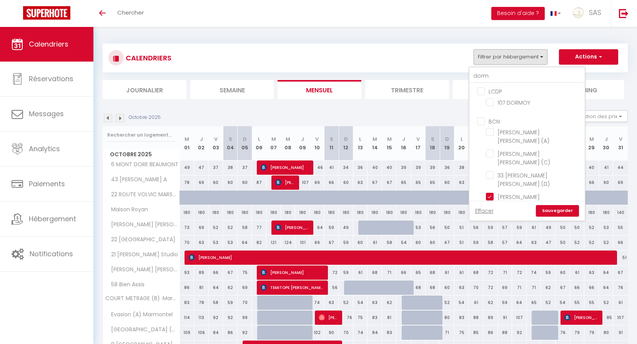
checkbox input "false"
click at [555, 205] on link "Sauvegarder" at bounding box center [557, 211] width 43 height 12
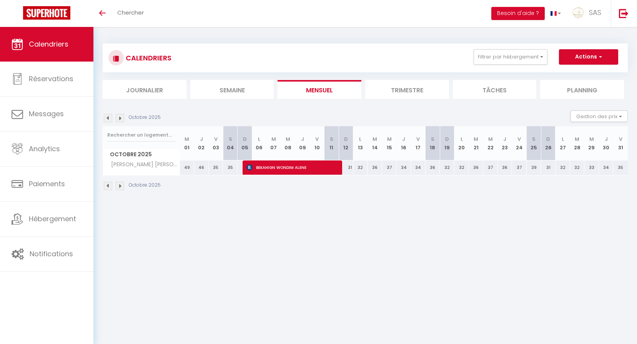
click at [107, 118] on img at bounding box center [108, 118] width 8 height 8
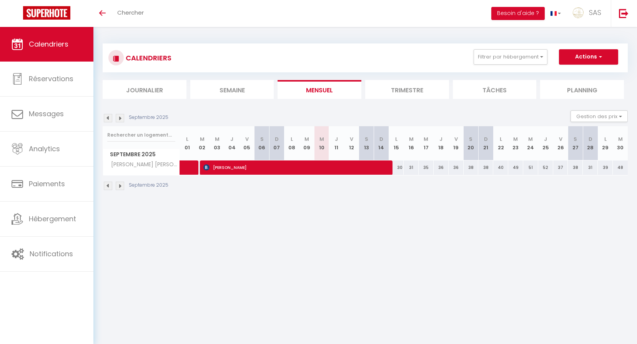
click at [108, 117] on img at bounding box center [108, 118] width 8 height 8
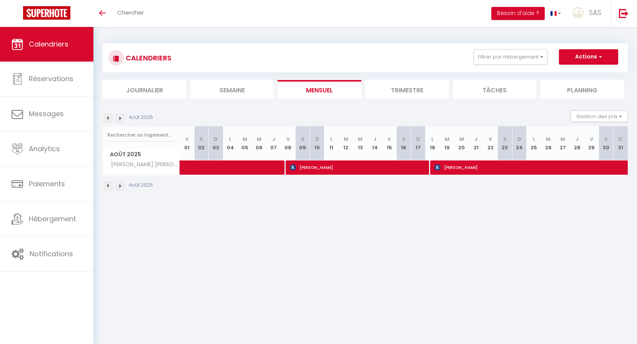
click at [108, 116] on img at bounding box center [108, 118] width 8 height 8
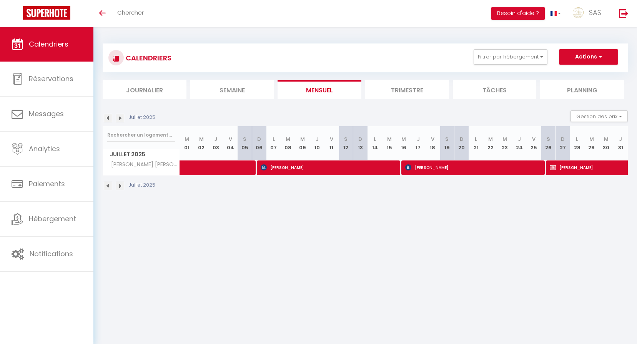
click at [108, 116] on img at bounding box center [108, 118] width 8 height 8
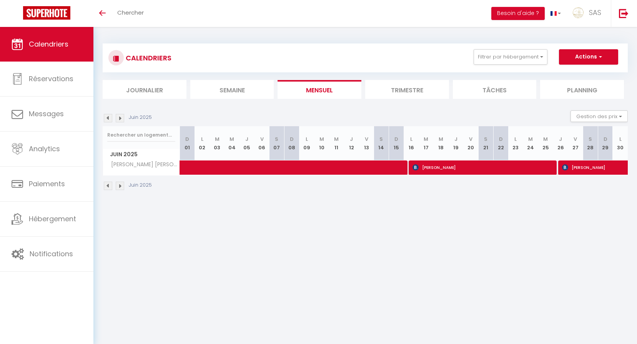
click at [108, 116] on img at bounding box center [108, 118] width 8 height 8
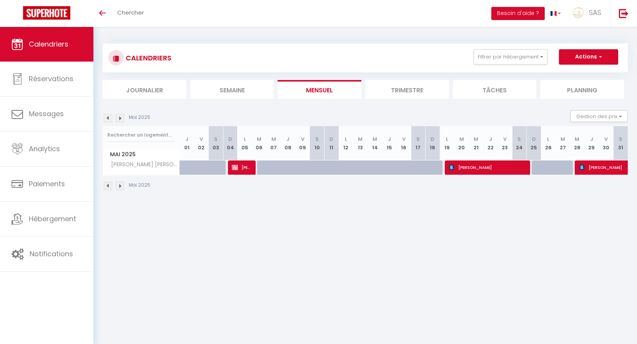
click at [117, 117] on img at bounding box center [120, 118] width 8 height 8
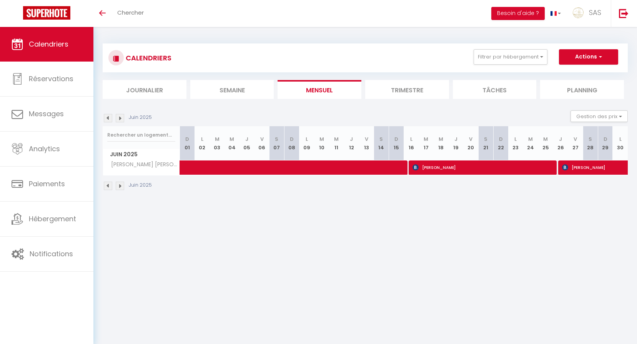
click at [253, 178] on div "Juin 2025" at bounding box center [365, 186] width 525 height 23
click at [252, 176] on div "Juin 2025" at bounding box center [365, 186] width 525 height 23
click at [250, 170] on span at bounding box center [321, 167] width 265 height 15
select select "OK"
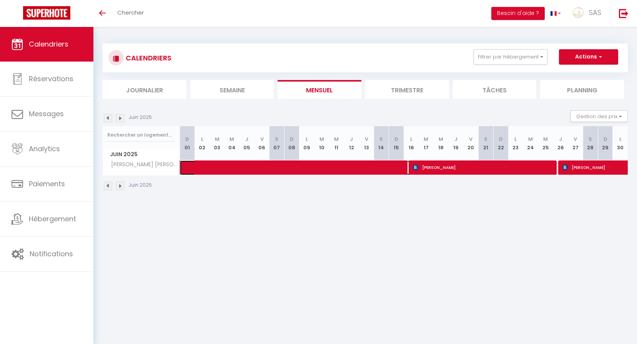
select select "0"
select select "1"
select select
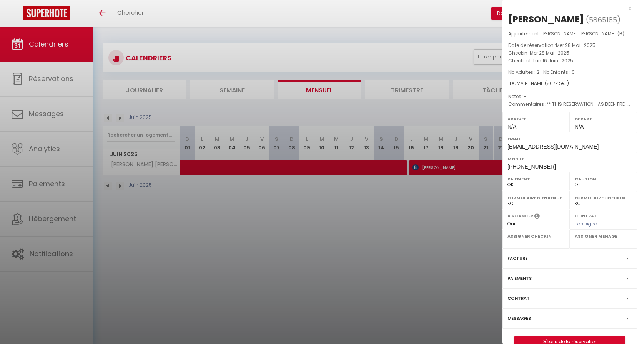
click at [251, 198] on div at bounding box center [318, 172] width 637 height 344
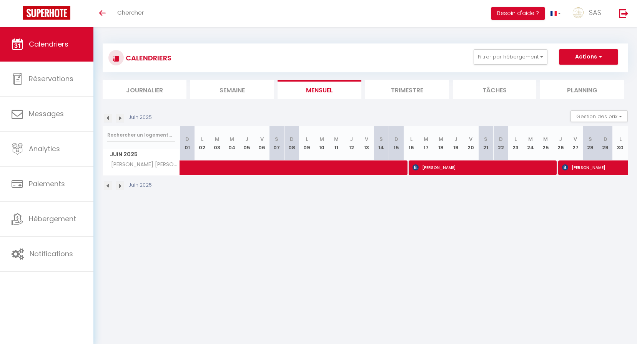
click at [118, 119] on img at bounding box center [120, 118] width 8 height 8
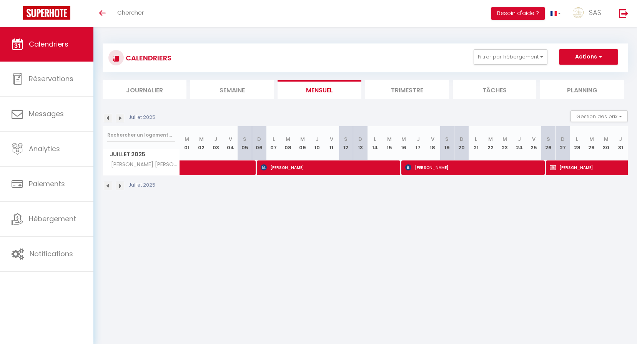
click at [118, 119] on img at bounding box center [120, 118] width 8 height 8
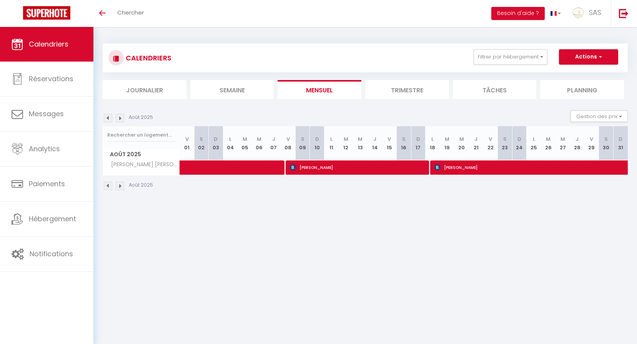
click at [118, 119] on img at bounding box center [120, 118] width 8 height 8
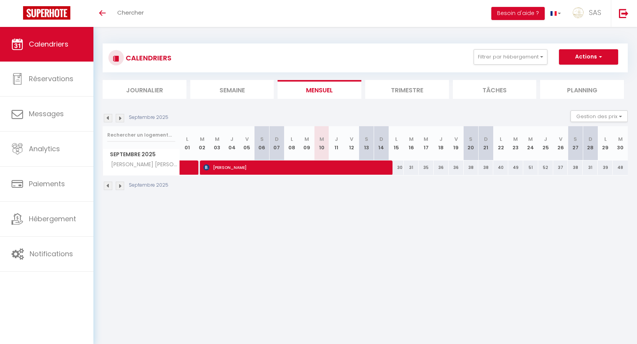
click at [123, 120] on img at bounding box center [120, 118] width 8 height 8
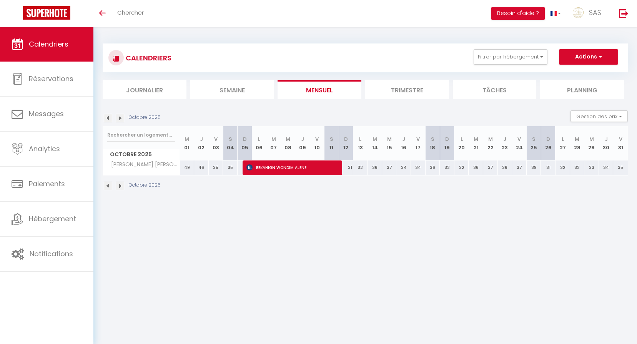
click at [107, 115] on img at bounding box center [108, 118] width 8 height 8
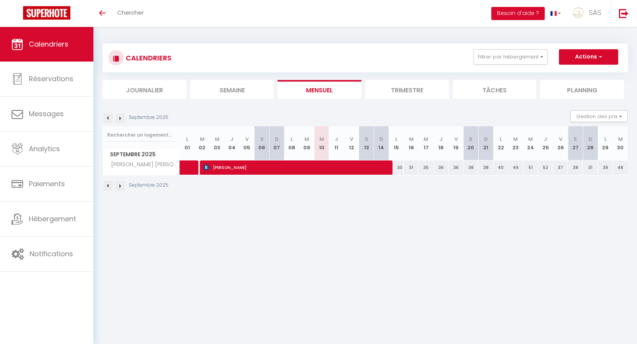
click at [507, 69] on div "CALENDRIERS Filtrer par hébergement dorm LCDP 107 DORMOY BCN Marx Dormoy (A) Ma…" at bounding box center [365, 57] width 525 height 29
click at [503, 63] on button "Filtrer par hébergement" at bounding box center [511, 56] width 74 height 15
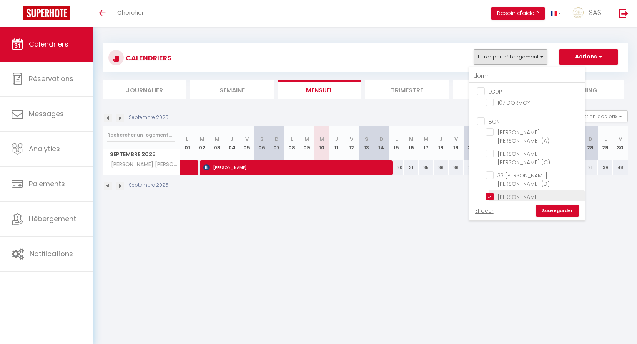
click at [508, 193] on span "[PERSON_NAME] [PERSON_NAME] (B)" at bounding box center [524, 201] width 52 height 16
click at [508, 193] on input "[PERSON_NAME] [PERSON_NAME] (B)" at bounding box center [534, 197] width 96 height 8
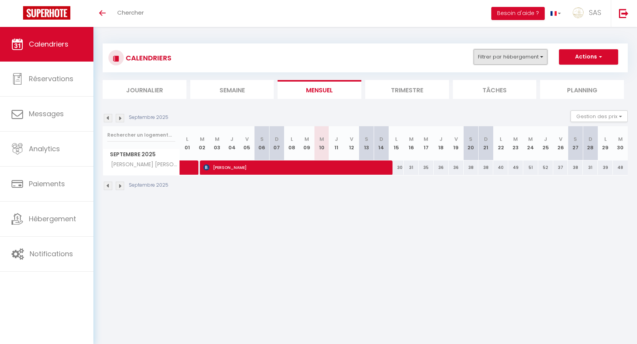
click at [506, 64] on button "Filtrer par hébergement" at bounding box center [511, 56] width 74 height 15
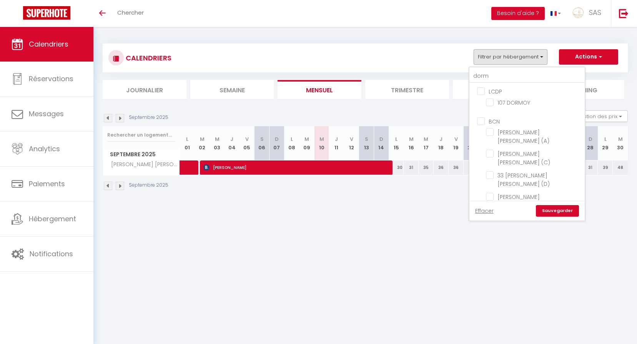
click at [543, 205] on link "Sauvegarder" at bounding box center [557, 211] width 43 height 12
